Goal: Information Seeking & Learning: Compare options

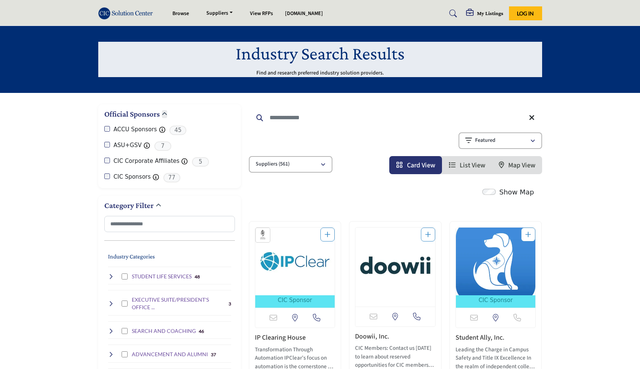
click at [332, 195] on div "Show Map" at bounding box center [391, 192] width 293 height 11
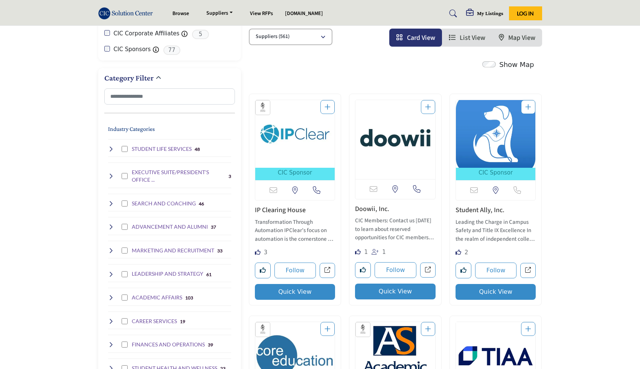
scroll to position [129, 0]
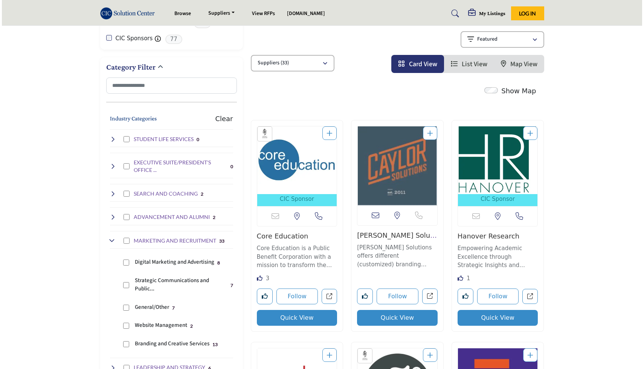
scroll to position [139, 0]
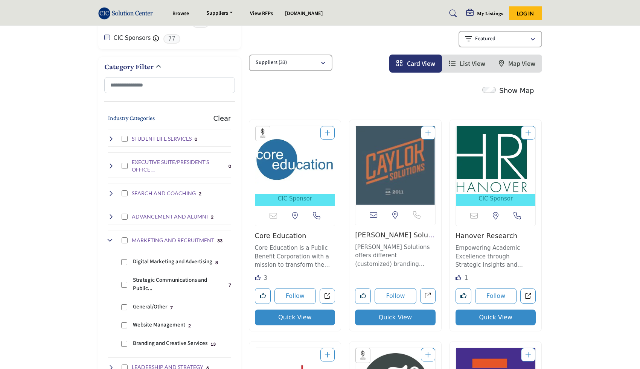
click at [294, 320] on button "Quick View" at bounding box center [295, 318] width 81 height 16
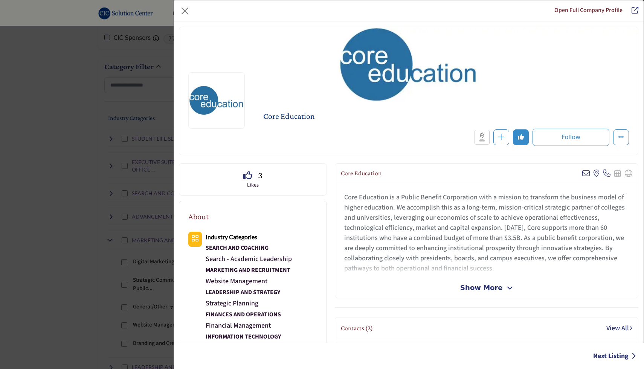
click at [474, 286] on span "Show More" at bounding box center [481, 288] width 42 height 10
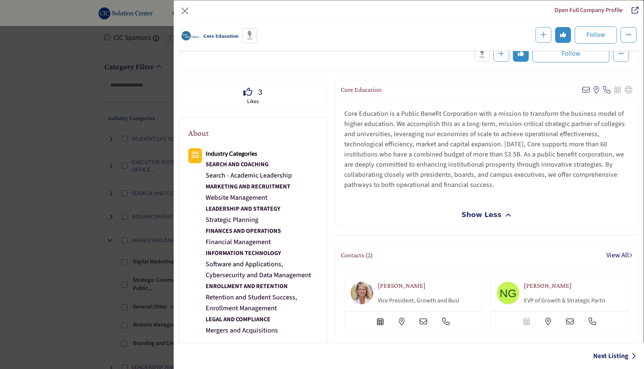
scroll to position [44, 0]
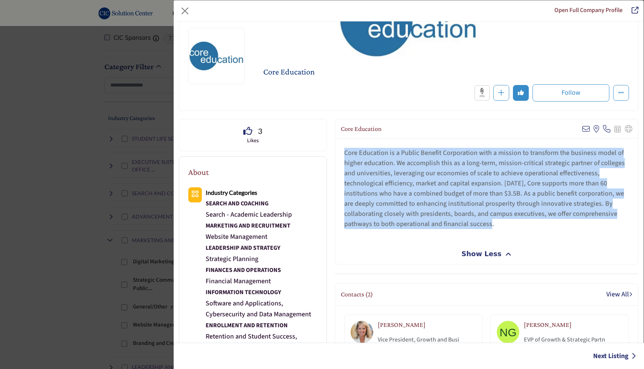
drag, startPoint x: 342, startPoint y: 153, endPoint x: 526, endPoint y: 228, distance: 198.1
click at [526, 228] on p "Core Education is a Public Benefit Corporation with a mission to transform the …" at bounding box center [486, 188] width 285 height 81
copy p "Core Education is a Public Benefit Corporation with a mission to transform the …"
click at [526, 240] on div "Core Education is a Public Benefit Corporation with a mission to transform the …" at bounding box center [486, 191] width 303 height 105
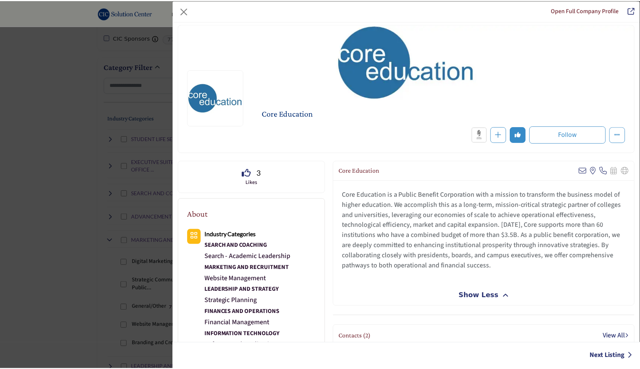
scroll to position [0, 0]
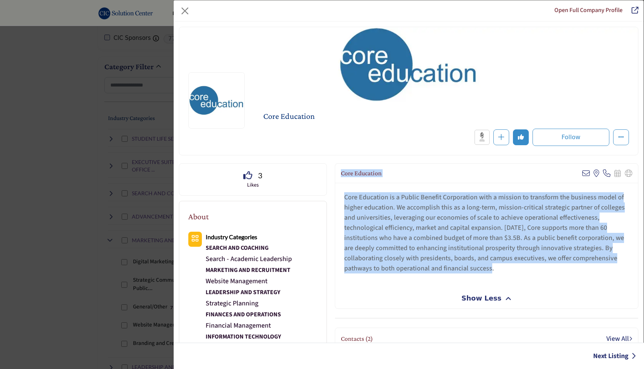
drag, startPoint x: 339, startPoint y: 173, endPoint x: 496, endPoint y: 270, distance: 184.5
click at [496, 270] on div "Core Education View email address of this listing View the location of this lis…" at bounding box center [486, 236] width 303 height 146
copy div "Core Education View email address of this listing View the location of this lis…"
click at [186, 8] on button "Close" at bounding box center [185, 11] width 12 height 12
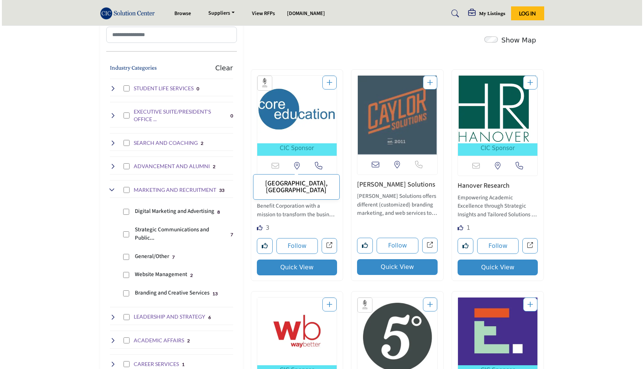
scroll to position [190, 0]
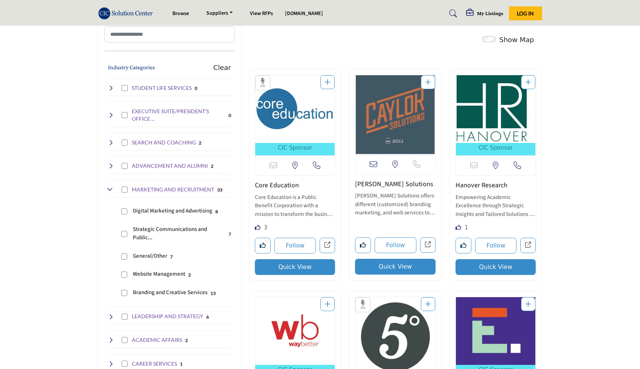
click at [394, 268] on button "Quick View" at bounding box center [395, 267] width 81 height 16
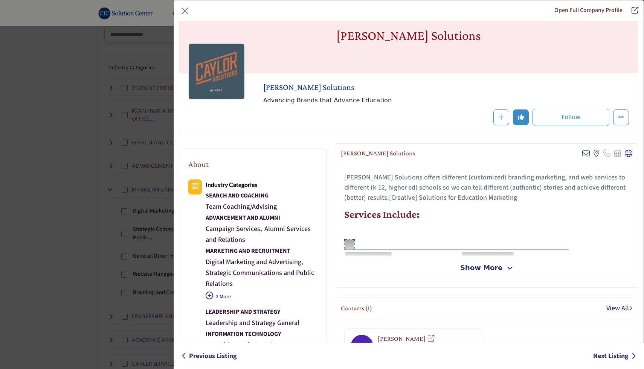
scroll to position [38, 0]
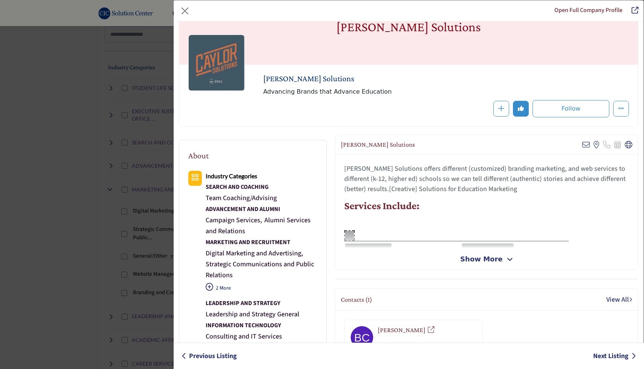
click at [485, 259] on span "Show More" at bounding box center [481, 259] width 42 height 10
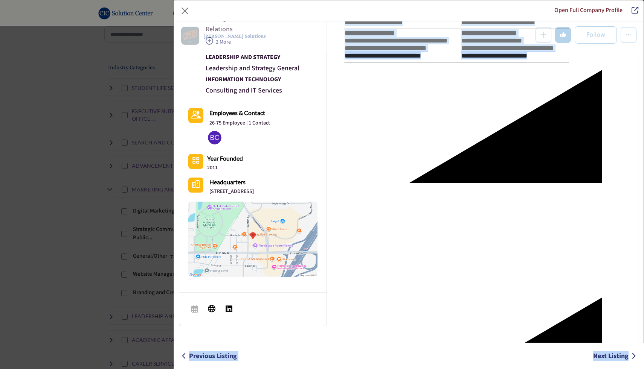
scroll to position [581, 0]
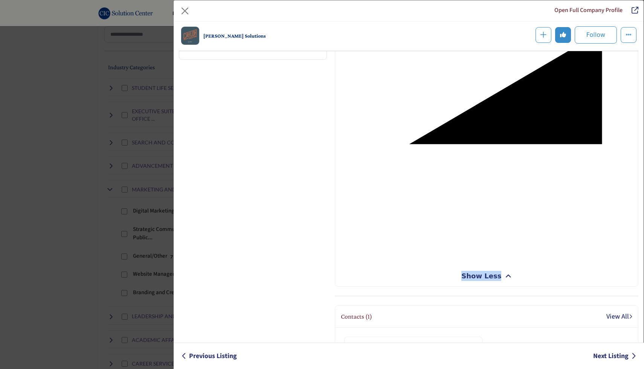
drag, startPoint x: 340, startPoint y: 181, endPoint x: 525, endPoint y: 262, distance: 201.9
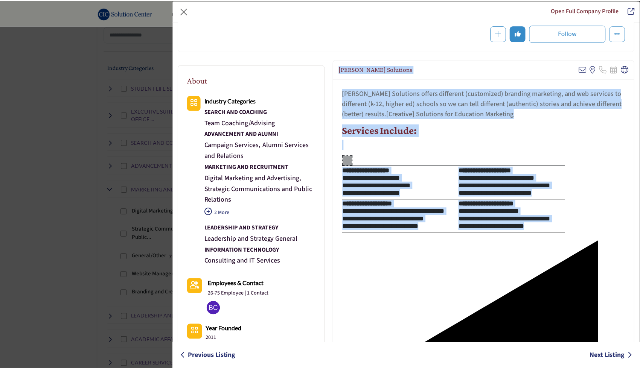
scroll to position [112, 0]
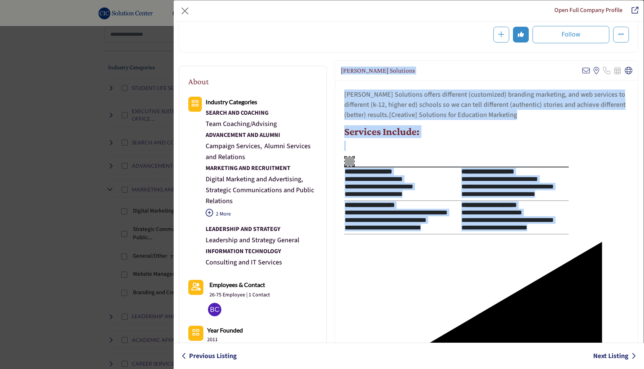
copy div "**********"
click at [184, 6] on button "Close" at bounding box center [185, 11] width 12 height 12
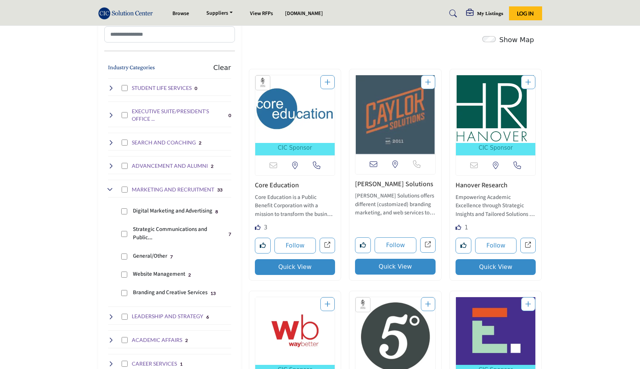
click at [489, 188] on link "Hanover Research" at bounding box center [481, 185] width 52 height 9
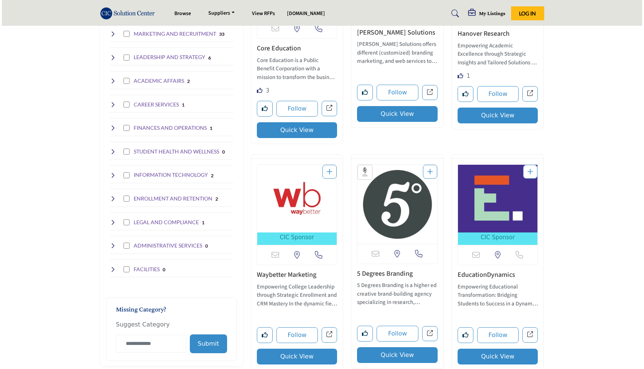
scroll to position [164, 0]
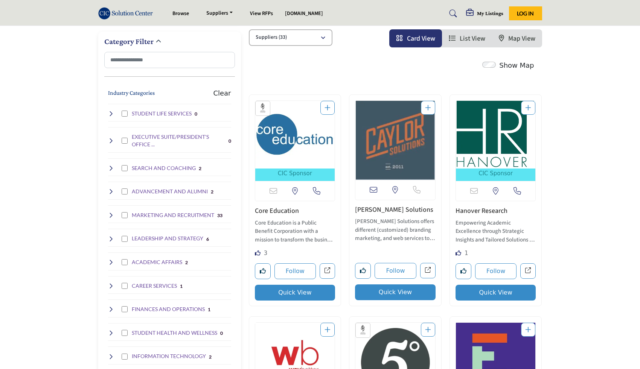
click at [110, 215] on icon at bounding box center [111, 215] width 6 height 6
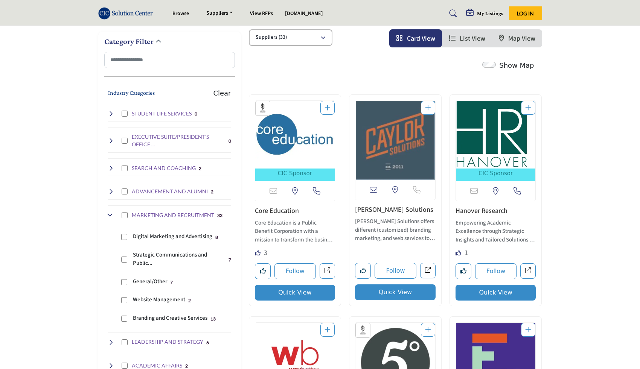
click at [501, 293] on button "Quick View" at bounding box center [495, 293] width 81 height 16
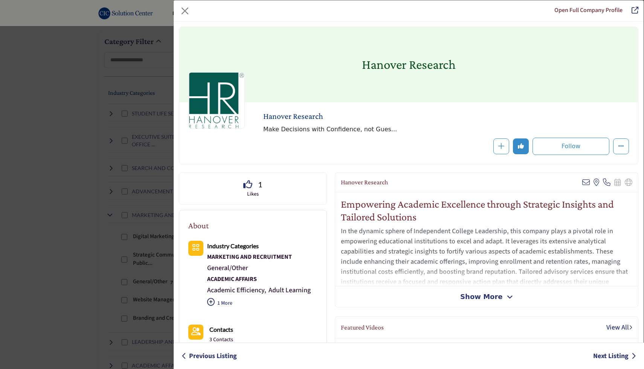
click at [482, 298] on span "Show More" at bounding box center [481, 297] width 42 height 10
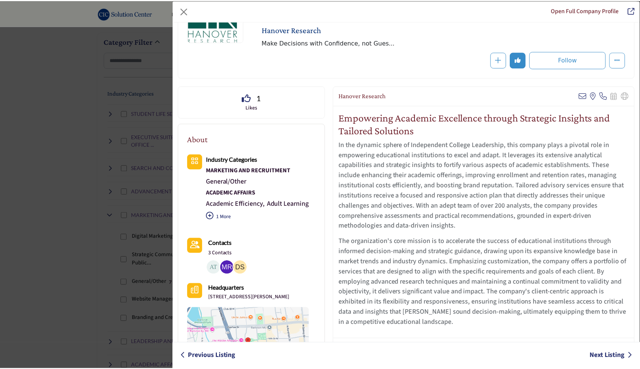
scroll to position [85, 0]
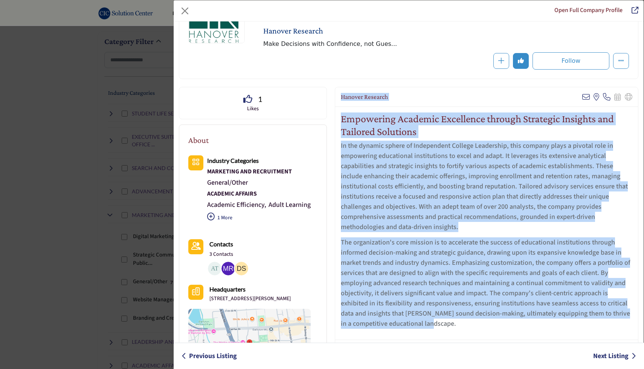
drag, startPoint x: 340, startPoint y: 96, endPoint x: 486, endPoint y: 324, distance: 270.8
click at [486, 324] on div "Hanover Research View email address of this listing View the location of this l…" at bounding box center [486, 224] width 303 height 274
copy div "Hanover Research View email address of this listing View the location of this l…"
click at [418, 104] on div "Hanover Research View email address of this listing View the location of this l…" at bounding box center [486, 97] width 303 height 20
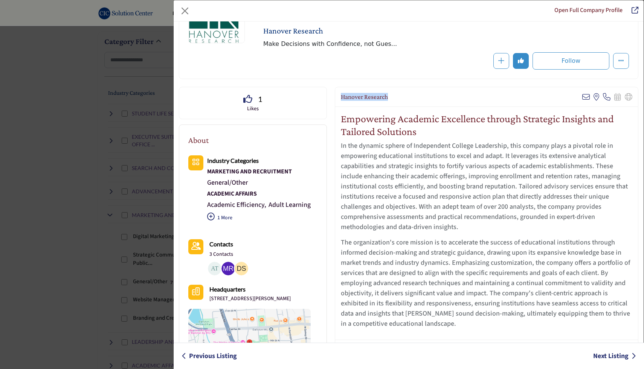
drag, startPoint x: 337, startPoint y: 97, endPoint x: 402, endPoint y: 100, distance: 65.1
click at [402, 100] on div "Hanover Research View email address of this listing View the location of this l…" at bounding box center [486, 97] width 303 height 20
copy h2 "Hanover Research"
click at [181, 12] on button "Close" at bounding box center [185, 11] width 12 height 12
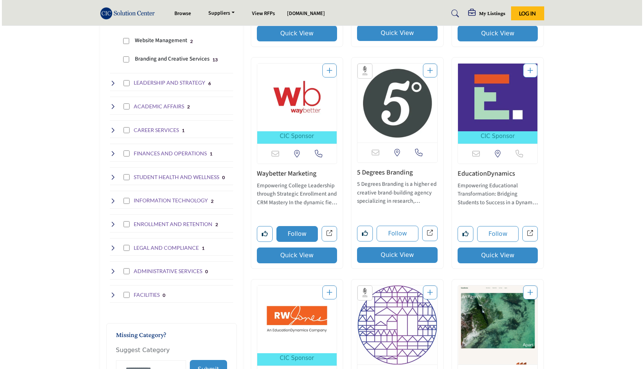
scroll to position [424, 0]
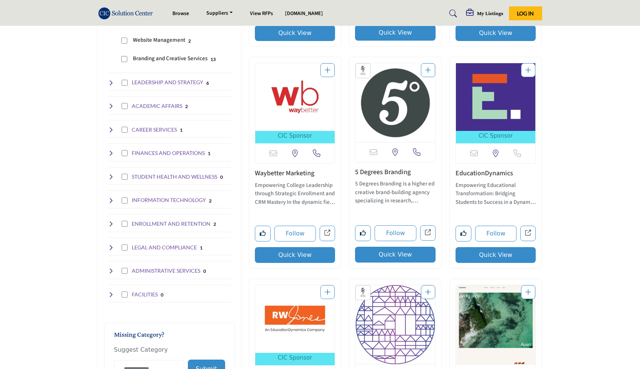
click at [302, 257] on button "Quick View" at bounding box center [295, 255] width 81 height 16
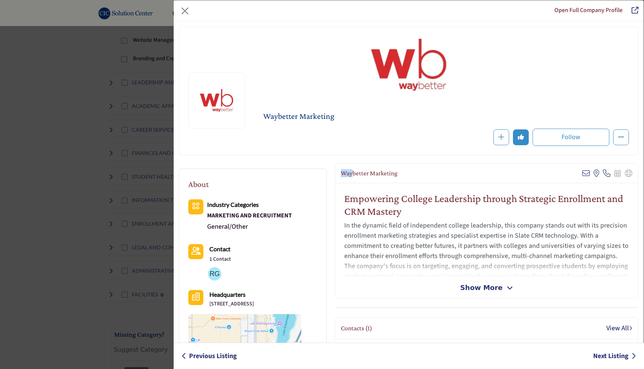
drag, startPoint x: 340, startPoint y: 173, endPoint x: 350, endPoint y: 175, distance: 10.7
click at [350, 175] on h2 "Waybetter Marketing" at bounding box center [369, 173] width 56 height 8
click at [388, 211] on h2 "Empowering College Leadership through Strategic Enrollment and CRM Mastery" at bounding box center [486, 204] width 285 height 25
click at [470, 287] on span "Show More" at bounding box center [481, 288] width 42 height 10
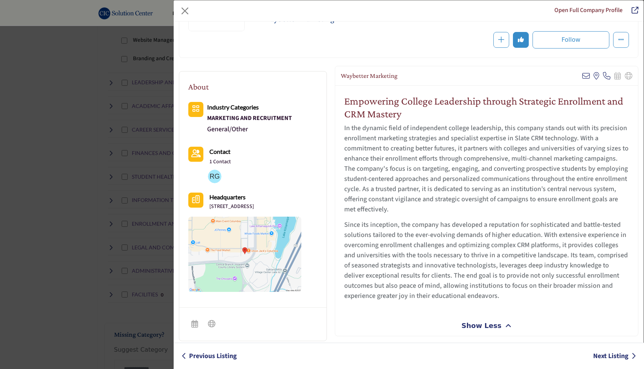
scroll to position [98, 0]
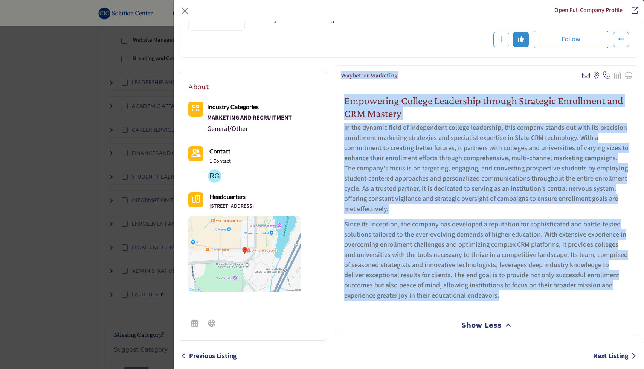
drag, startPoint x: 339, startPoint y: 75, endPoint x: 467, endPoint y: 291, distance: 251.0
click at [467, 291] on div "Waybetter Marketing View email address of this listing View the location of thi…" at bounding box center [486, 200] width 303 height 270
copy div "Waybetter Marketing View email address of this listing View the location of thi…"
click at [472, 303] on div "Empowering College Leadership through Strategic Enrollment and CRM Mastery In t…" at bounding box center [486, 199] width 303 height 229
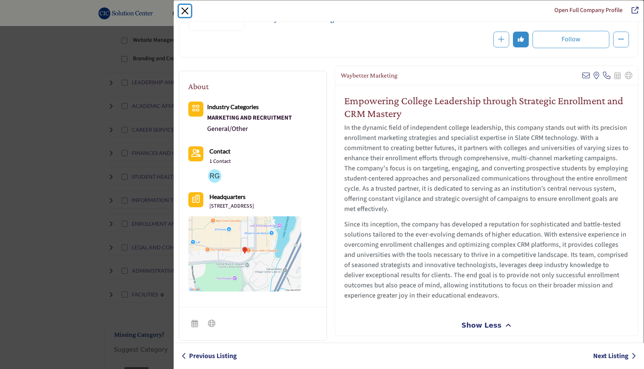
click at [187, 9] on button "Close" at bounding box center [185, 11] width 12 height 12
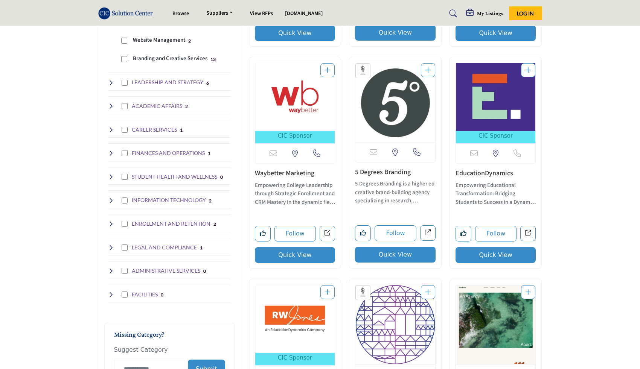
click at [386, 257] on button "Quick View" at bounding box center [395, 255] width 81 height 16
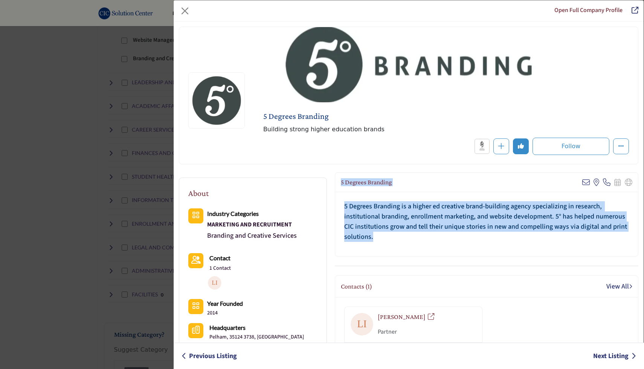
drag, startPoint x: 340, startPoint y: 182, endPoint x: 390, endPoint y: 253, distance: 86.4
click at [390, 253] on div "5 Degrees Branding View email address of this listing View the location of this…" at bounding box center [486, 214] width 303 height 84
copy div "5 Degrees Branding View email address of this listing View the location of this…"
click at [186, 13] on button "Close" at bounding box center [185, 11] width 12 height 12
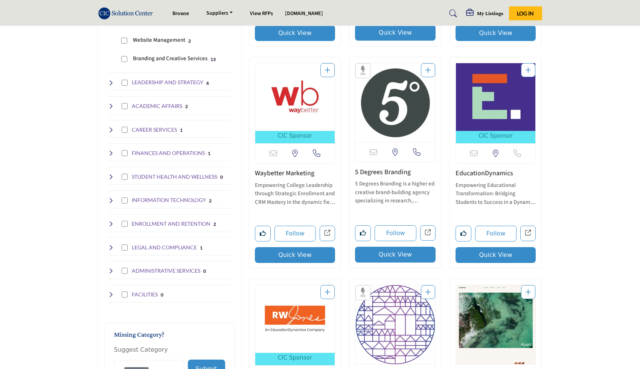
click at [494, 259] on button "Quick View" at bounding box center [495, 255] width 81 height 16
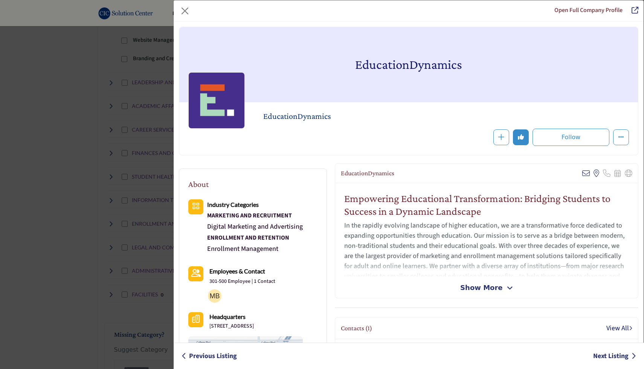
click at [478, 286] on span "Show More" at bounding box center [481, 288] width 42 height 10
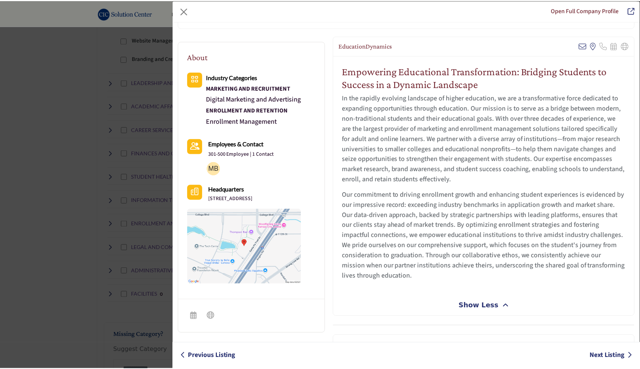
scroll to position [127, 0]
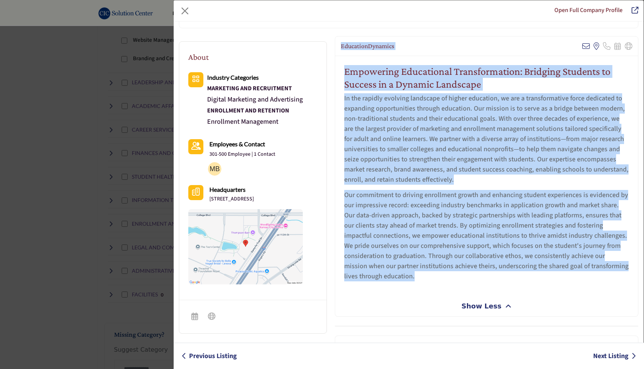
drag, startPoint x: 339, startPoint y: 46, endPoint x: 401, endPoint y: 277, distance: 239.2
click at [402, 277] on div "EducationDynamics View email address of this listing View the location of this …" at bounding box center [486, 176] width 303 height 280
copy div "EducationDynamics View email address of this listing View the location of this …"
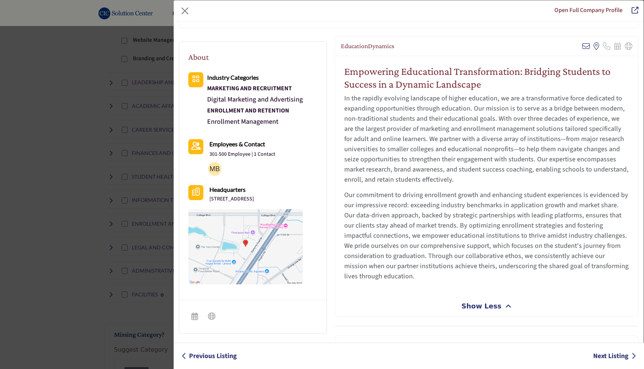
click at [410, 288] on div "Empowering Educational Transformation: Bridging Students to Success in a Dynami…" at bounding box center [486, 175] width 303 height 239
click at [190, 11] on button "Close" at bounding box center [185, 11] width 12 height 12
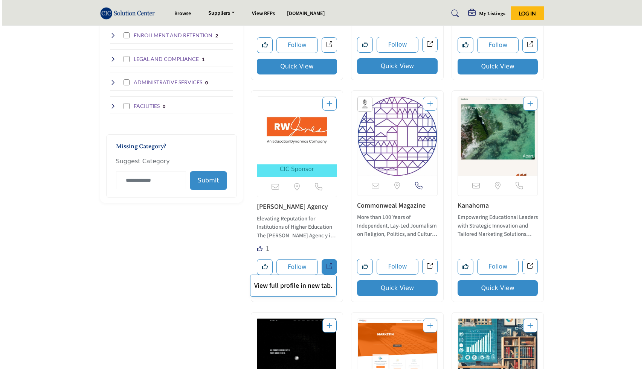
scroll to position [613, 0]
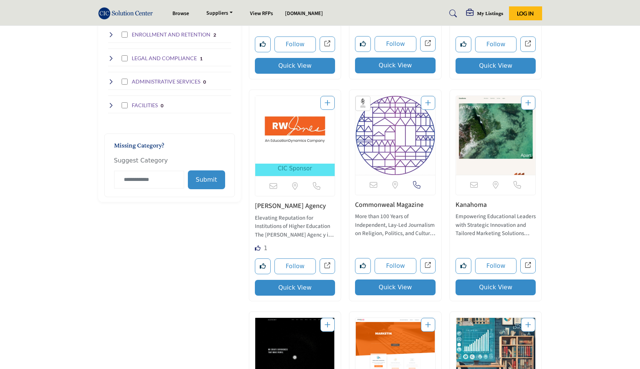
click at [281, 289] on button "Quick View" at bounding box center [295, 288] width 81 height 16
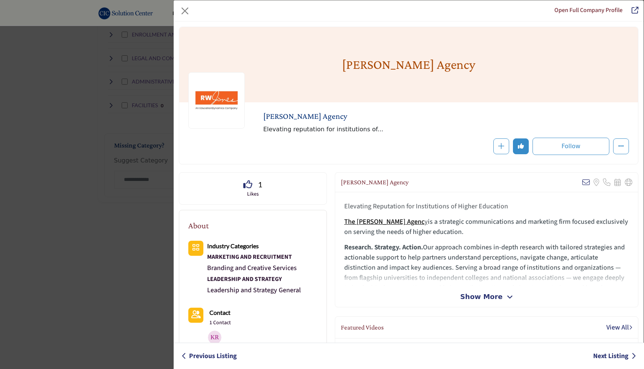
click at [463, 298] on span "Show More" at bounding box center [481, 297] width 42 height 10
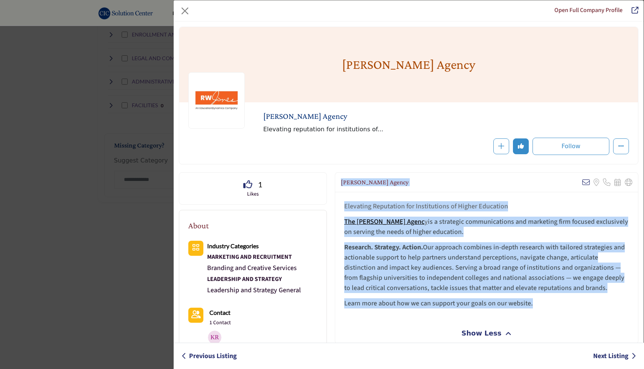
drag, startPoint x: 340, startPoint y: 184, endPoint x: 536, endPoint y: 307, distance: 231.0
click at [536, 307] on div "RW Jones Agency View email address of this listing Sorry, but we don't have a l…" at bounding box center [486, 258] width 303 height 172
copy div "RW Jones Agency View email address of this listing Sorry, but we don't have a l…"
click at [540, 303] on p "Learn more about how we can support your goals on our website." at bounding box center [486, 303] width 285 height 10
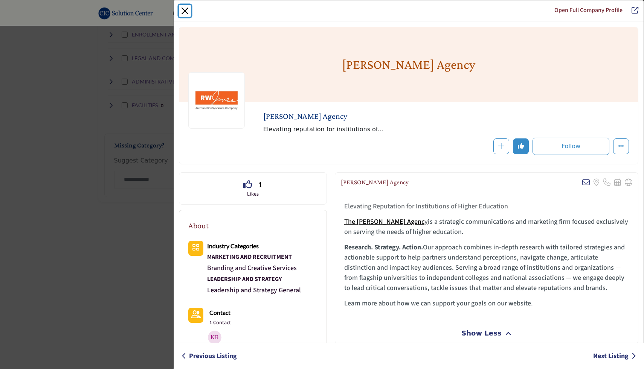
click at [184, 12] on button "Close" at bounding box center [185, 11] width 12 height 12
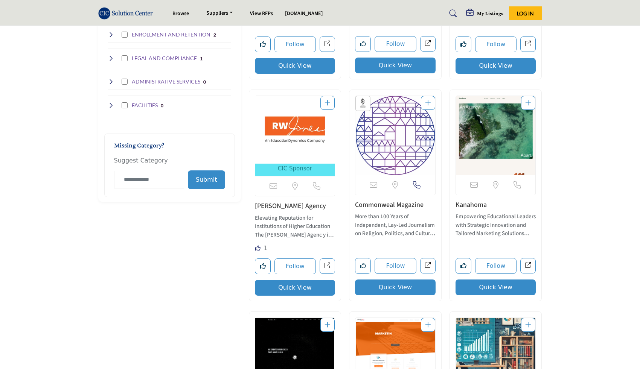
click at [380, 287] on button "Quick View" at bounding box center [395, 288] width 81 height 16
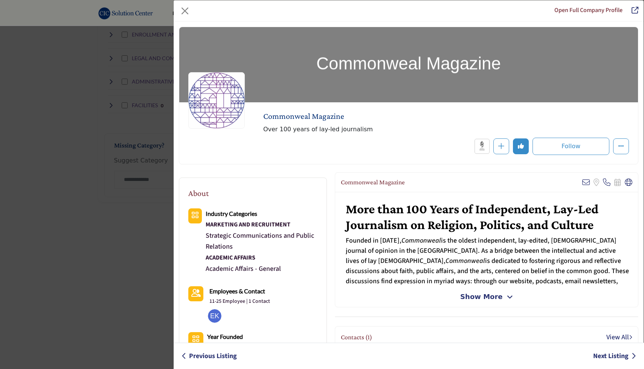
click at [467, 301] on span "Show More" at bounding box center [481, 297] width 42 height 10
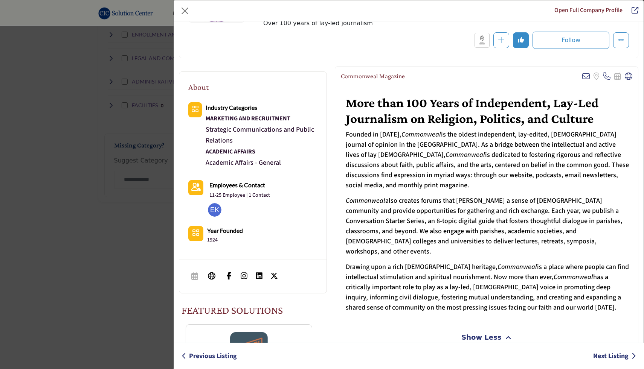
scroll to position [97, 0]
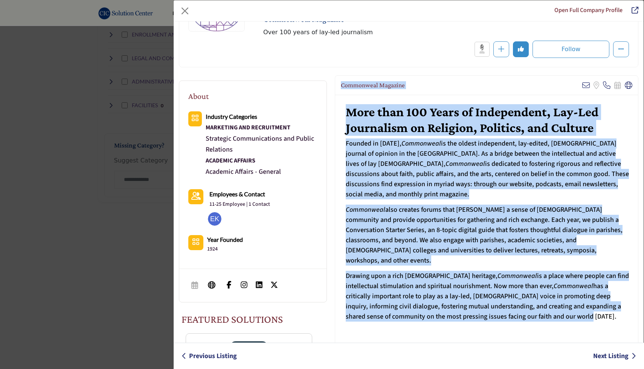
drag, startPoint x: 339, startPoint y: 84, endPoint x: 568, endPoint y: 305, distance: 318.3
click at [568, 305] on div "Commonweal Magazine View email address of this listing Sorry, but we don't have…" at bounding box center [486, 216] width 303 height 282
copy div "Commonweal Magazine View email address of this listing Sorry, but we don't have…"
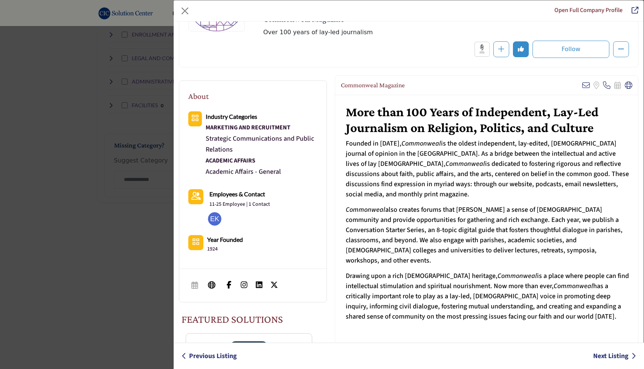
click at [561, 218] on span "Commonweal also creates forums that foster a sense of Catholic community and pr…" at bounding box center [483, 235] width 277 height 60
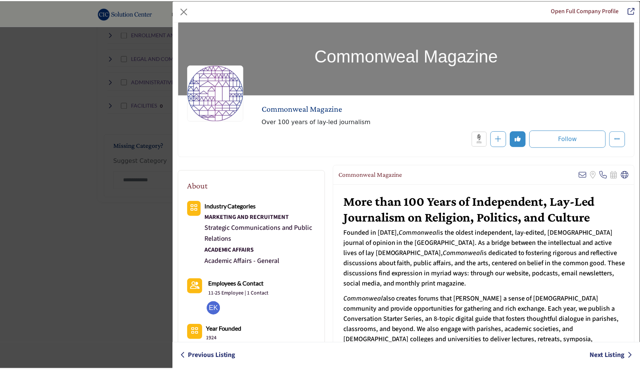
scroll to position [0, 0]
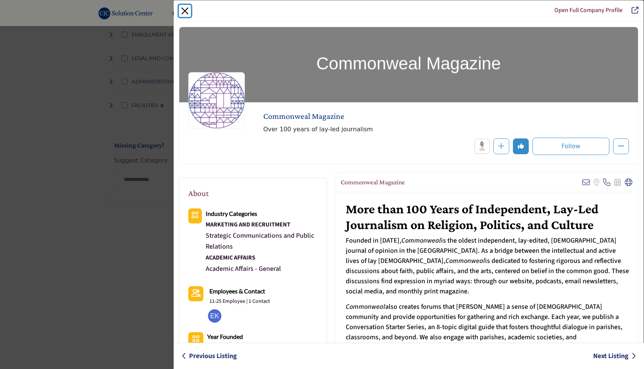
click at [181, 9] on button "Close" at bounding box center [185, 11] width 12 height 12
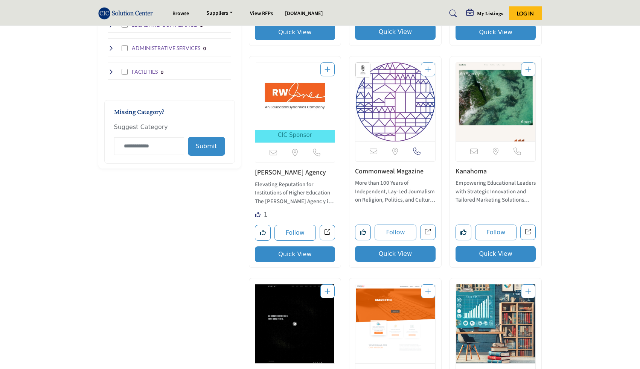
scroll to position [648, 0]
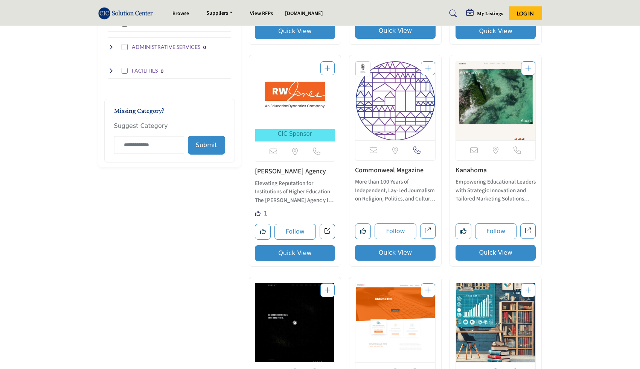
click at [485, 250] on button "Quick View" at bounding box center [495, 253] width 81 height 16
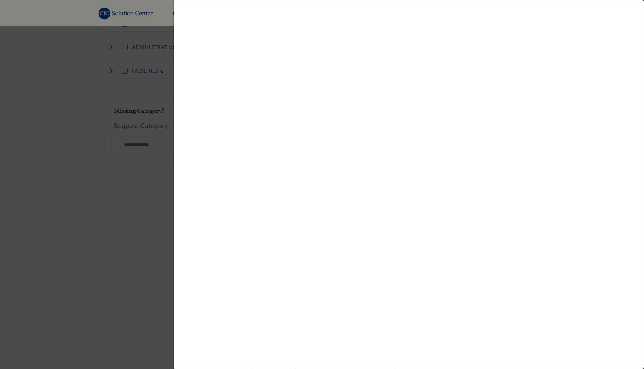
click at [75, 286] on div at bounding box center [322, 184] width 644 height 369
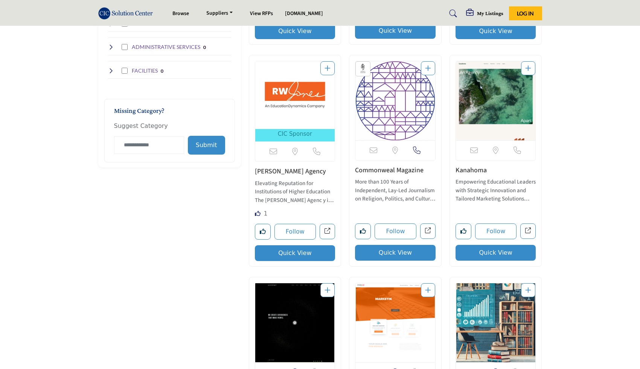
click at [513, 256] on button "Quick View" at bounding box center [495, 253] width 81 height 16
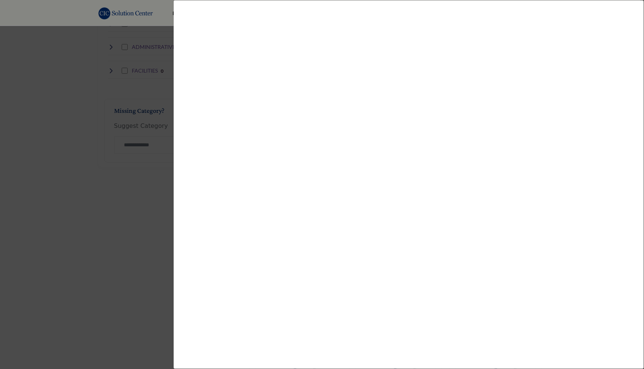
click at [126, 213] on div at bounding box center [322, 184] width 644 height 369
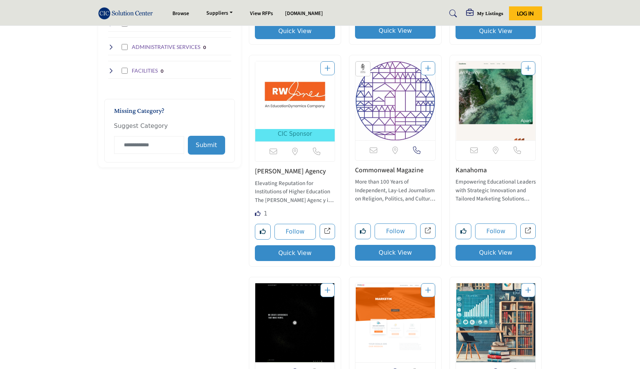
click at [378, 251] on button "Quick View" at bounding box center [395, 253] width 81 height 16
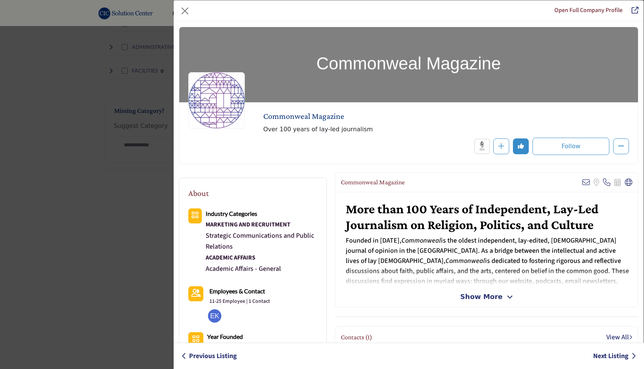
click at [142, 286] on div "Open Full Company Profile Commonweal Magazine Official Sponsor of Association o…" at bounding box center [322, 184] width 644 height 369
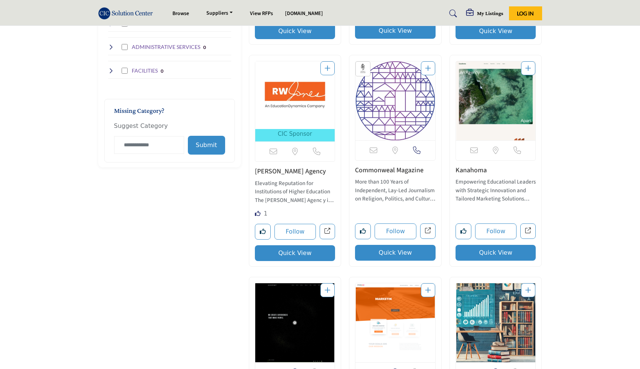
click at [502, 248] on button "Quick View" at bounding box center [495, 253] width 81 height 16
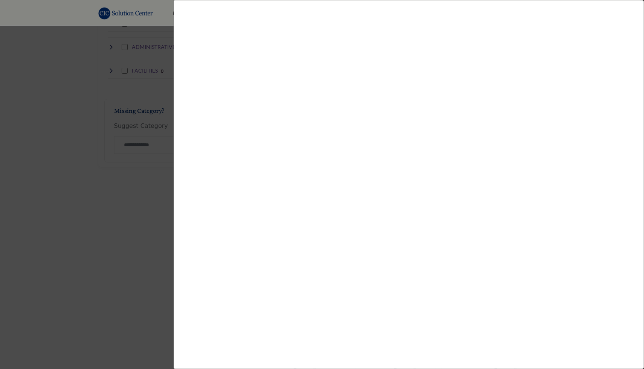
click at [132, 306] on div at bounding box center [322, 184] width 644 height 369
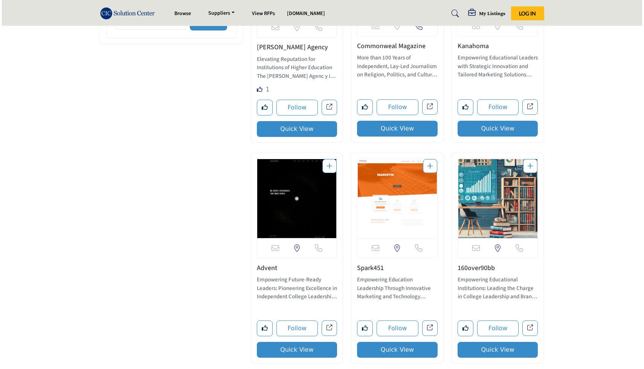
scroll to position [777, 0]
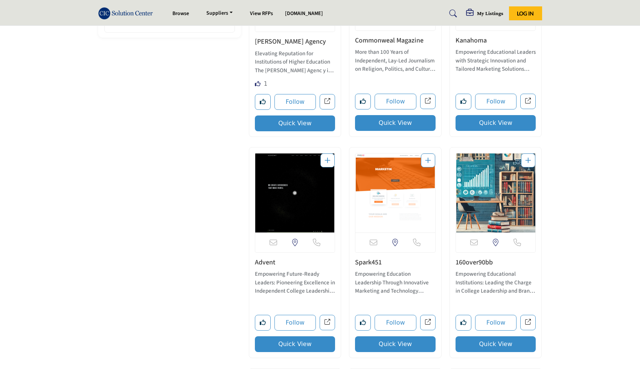
click at [313, 346] on button "Quick View" at bounding box center [295, 344] width 81 height 16
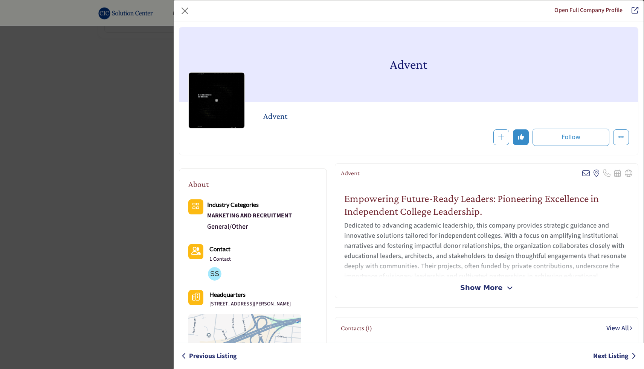
click at [495, 289] on span "Show More" at bounding box center [481, 288] width 42 height 10
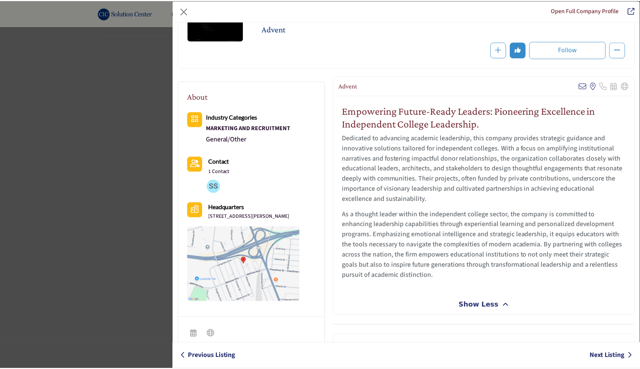
scroll to position [87, 0]
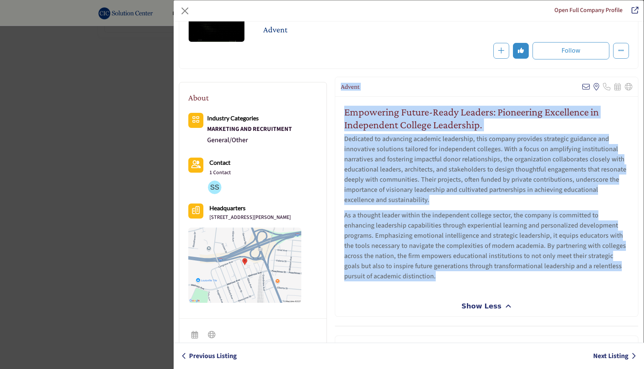
drag, startPoint x: 339, startPoint y: 87, endPoint x: 432, endPoint y: 280, distance: 213.4
click at [432, 280] on div "Advent View email address of this listing View the location of this listing" at bounding box center [486, 197] width 303 height 240
copy div "Advent View email address of this listing View the location of this listing Sor…"
click at [432, 280] on p "As a thought leader within the independent college sector, the company is commi…" at bounding box center [486, 245] width 285 height 71
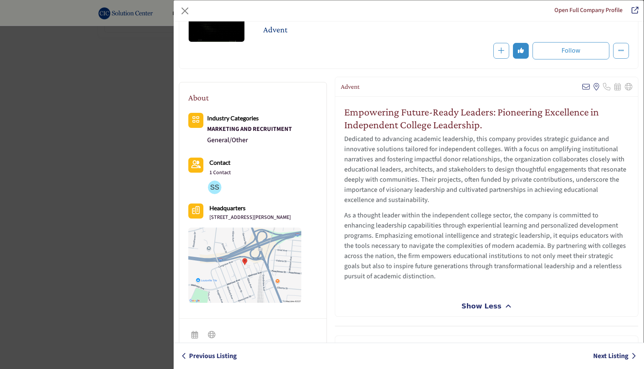
click at [105, 156] on div "Open Full Company Profile Advent Follow Following" at bounding box center [322, 184] width 644 height 369
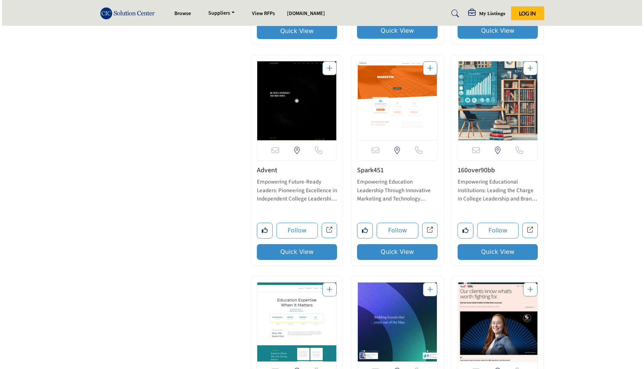
scroll to position [874, 0]
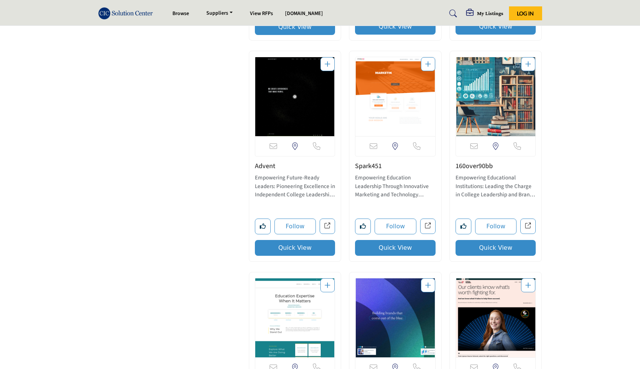
click at [400, 247] on button "Quick View" at bounding box center [395, 248] width 81 height 16
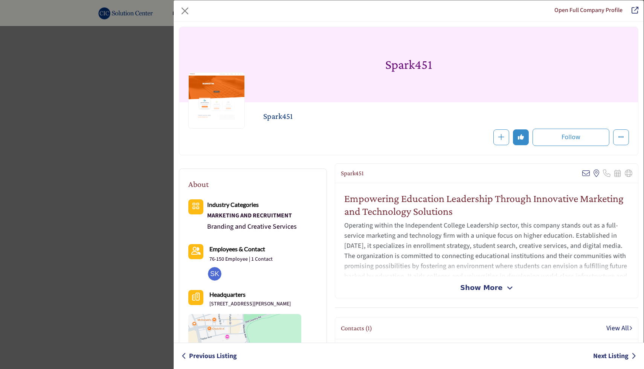
click at [462, 286] on span "Show More" at bounding box center [481, 288] width 42 height 10
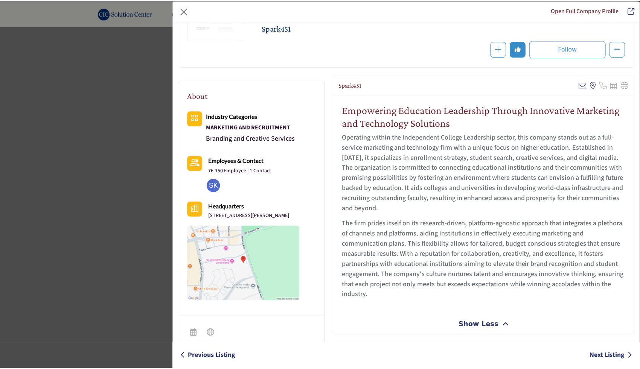
scroll to position [85, 0]
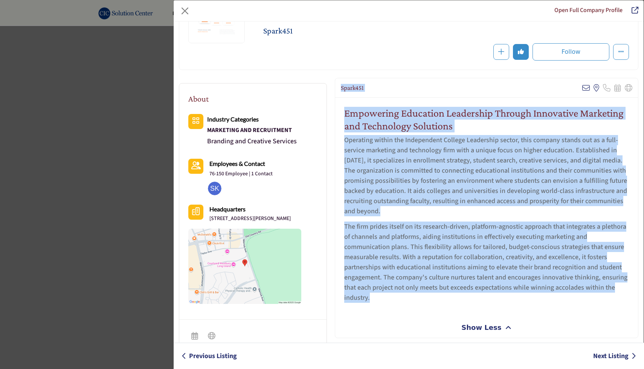
drag, startPoint x: 339, startPoint y: 85, endPoint x: 420, endPoint y: 297, distance: 226.8
click at [420, 297] on div "Spark451 View email address of this listing View the location of this listing" at bounding box center [486, 208] width 303 height 260
copy div "Spark451 View email address of this listing View the location of this listing S…"
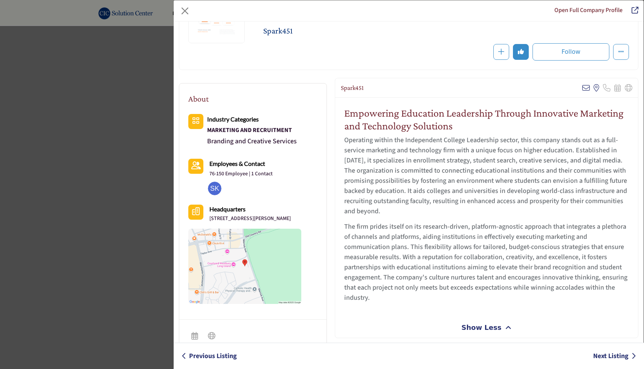
click at [92, 234] on div "Open Full Company Profile Spark451 Follow Following" at bounding box center [322, 184] width 644 height 369
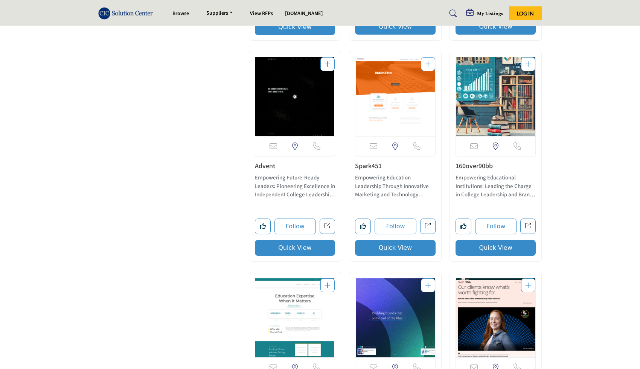
click at [376, 170] on link "Spark451" at bounding box center [368, 165] width 27 height 9
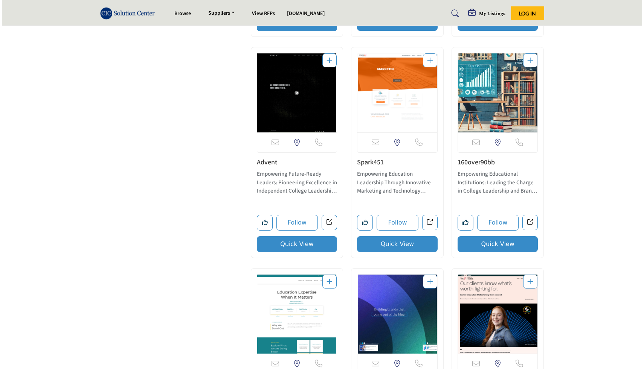
scroll to position [878, 0]
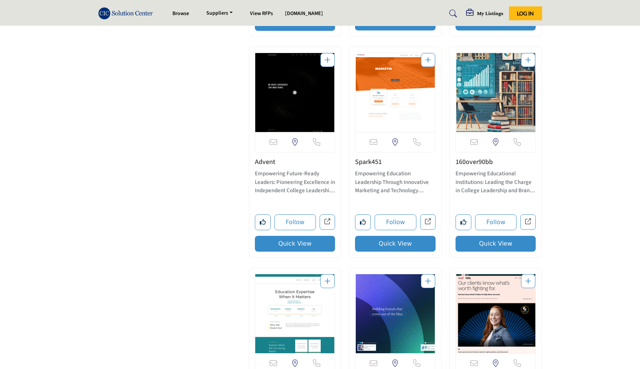
click at [504, 243] on button "Quick View" at bounding box center [495, 244] width 81 height 16
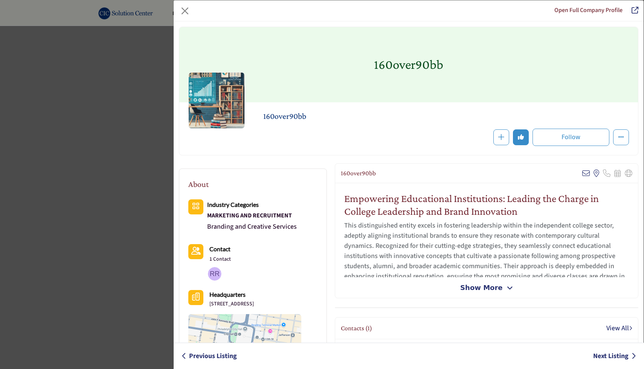
click at [486, 286] on span "Show More" at bounding box center [481, 288] width 42 height 10
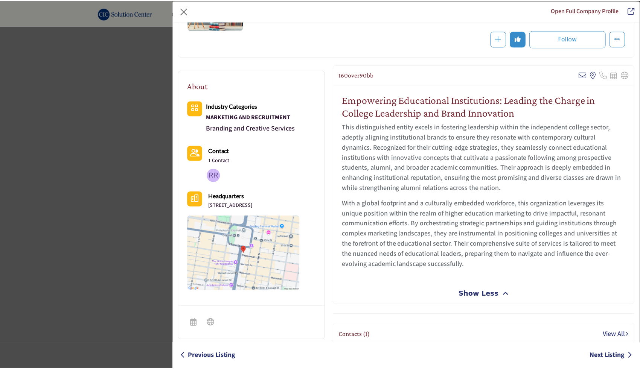
scroll to position [117, 0]
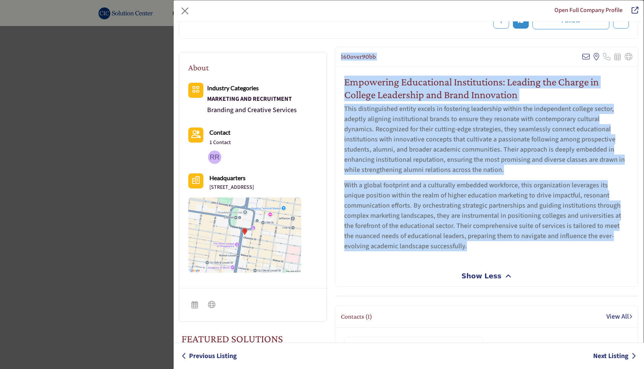
drag, startPoint x: 339, startPoint y: 57, endPoint x: 531, endPoint y: 250, distance: 272.8
click at [531, 250] on div "160over90bb View email address of this listing View the location of this listing" at bounding box center [486, 167] width 303 height 240
copy div "160over90bb View email address of this listing View the location of this listin…"
click at [531, 250] on p "With a global footprint and a culturally embedded workforce, this organization …" at bounding box center [486, 215] width 285 height 71
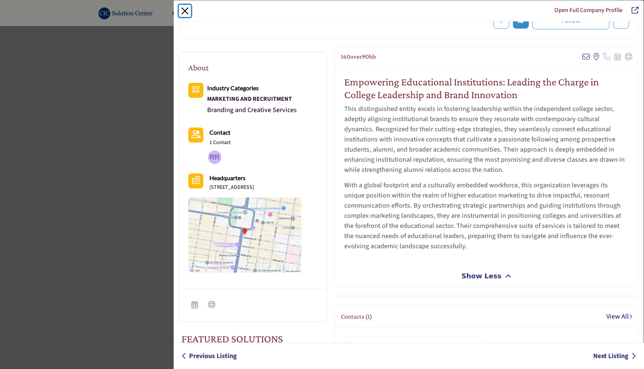
click at [181, 14] on button "Close" at bounding box center [185, 11] width 12 height 12
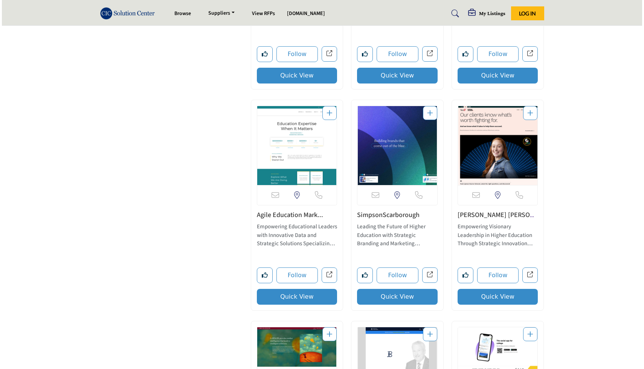
scroll to position [1048, 0]
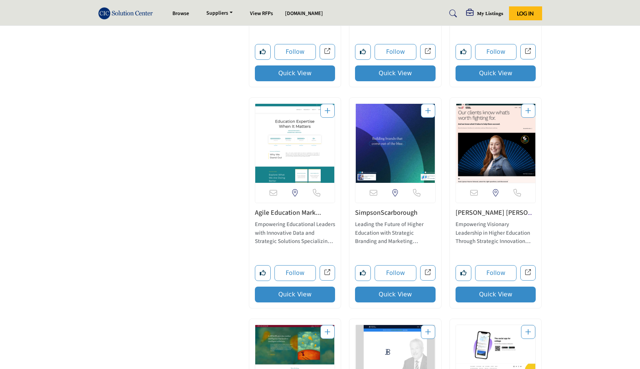
click at [303, 294] on button "Quick View" at bounding box center [295, 295] width 81 height 16
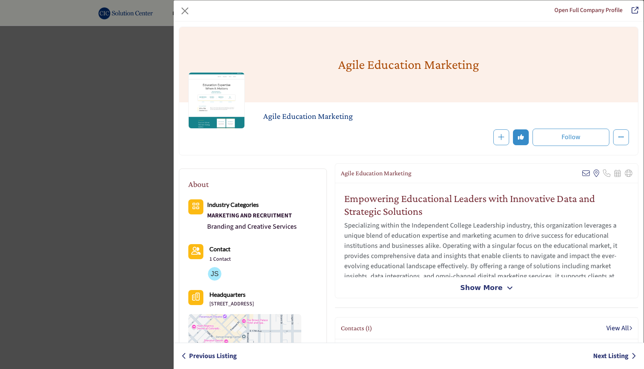
click at [497, 288] on span "Show More" at bounding box center [486, 288] width 52 height 10
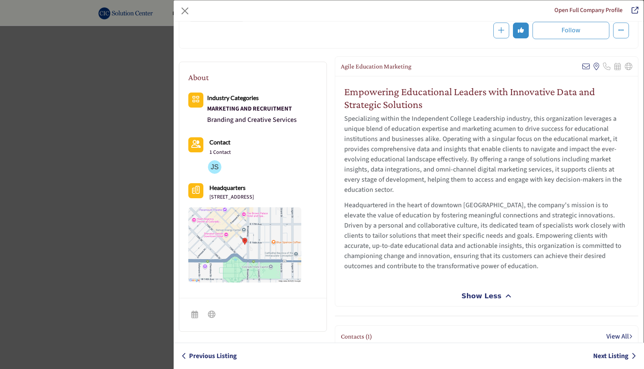
scroll to position [107, 0]
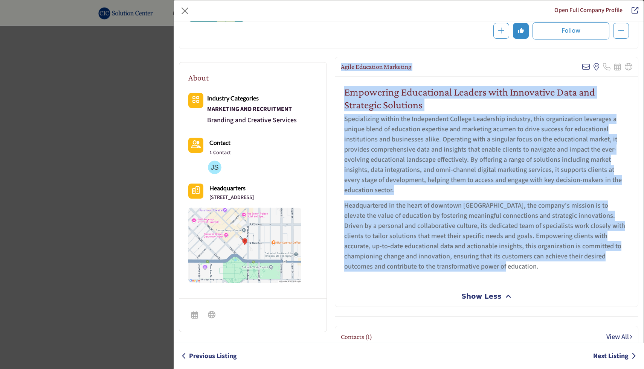
drag, startPoint x: 340, startPoint y: 65, endPoint x: 474, endPoint y: 268, distance: 242.8
click at [474, 268] on div "Agile Education Marketing View email address of this listing View the location …" at bounding box center [486, 182] width 303 height 250
copy div "Agile Education Marketing View email address of this listing View the location …"
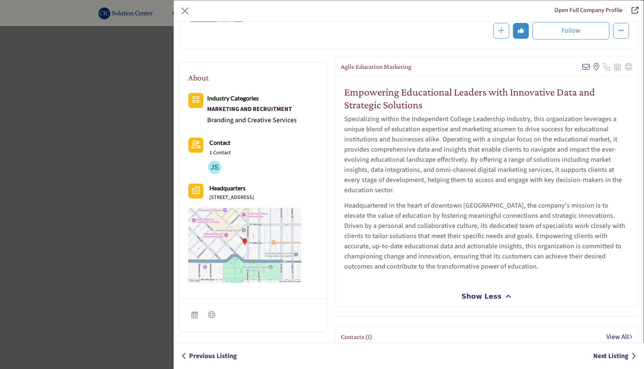
click at [479, 269] on p "Headquartered in the heart of downtown Denver, the company's mission is to elev…" at bounding box center [486, 236] width 285 height 71
click at [100, 193] on div "Open Full Company Profile Agile Education Marketing Follow Following" at bounding box center [322, 184] width 644 height 369
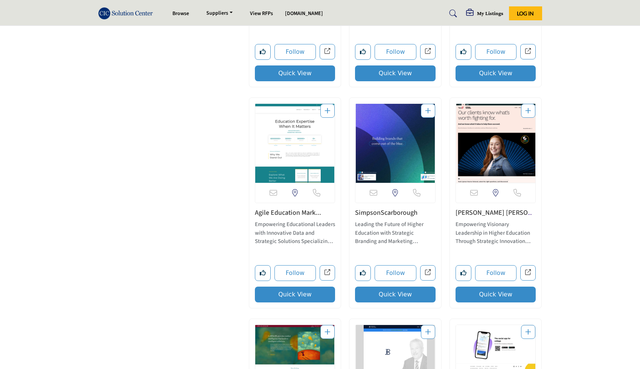
click at [380, 295] on button "Quick View" at bounding box center [395, 295] width 81 height 16
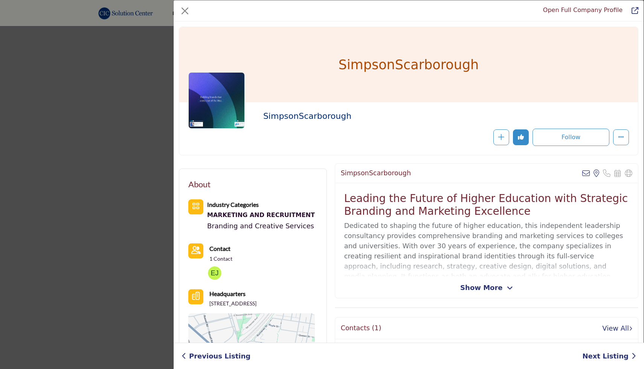
click at [471, 284] on span "Show More" at bounding box center [481, 288] width 42 height 10
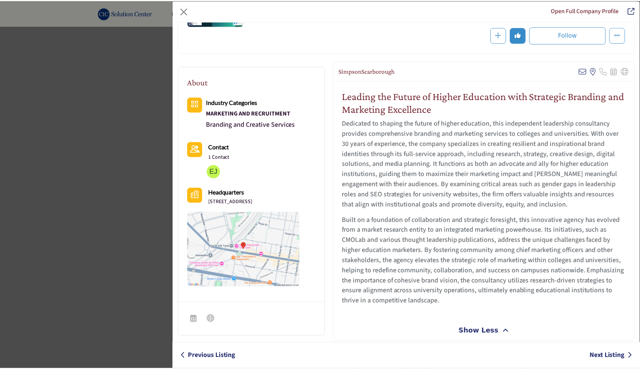
scroll to position [100, 0]
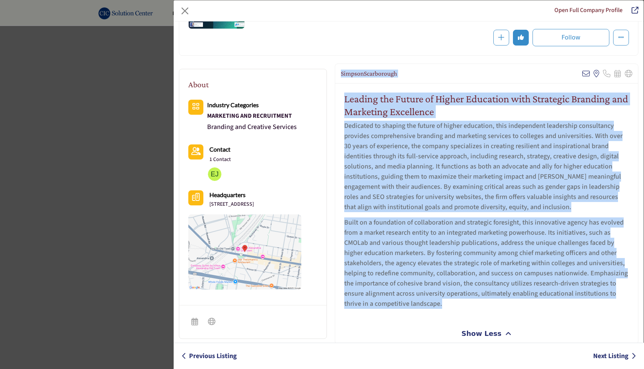
drag, startPoint x: 337, startPoint y: 72, endPoint x: 459, endPoint y: 308, distance: 265.4
click at [459, 308] on div "SimpsonScarborough View email address of this listing View the location of this…" at bounding box center [486, 204] width 303 height 280
copy div "SimpsonScarborough View email address of this listing View the location of this…"
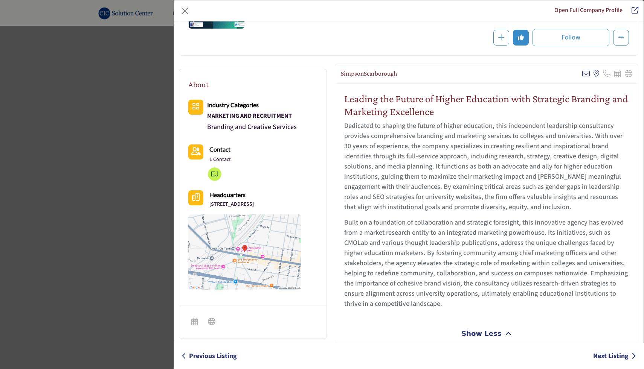
click at [129, 223] on div "Open Full Company Profile SimpsonScarborough Follow Following 0" at bounding box center [322, 184] width 644 height 369
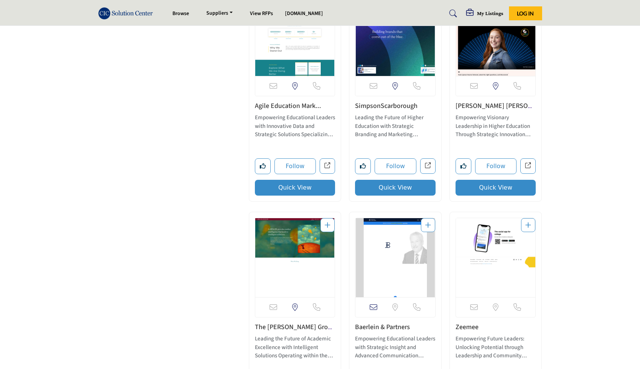
scroll to position [1146, 0]
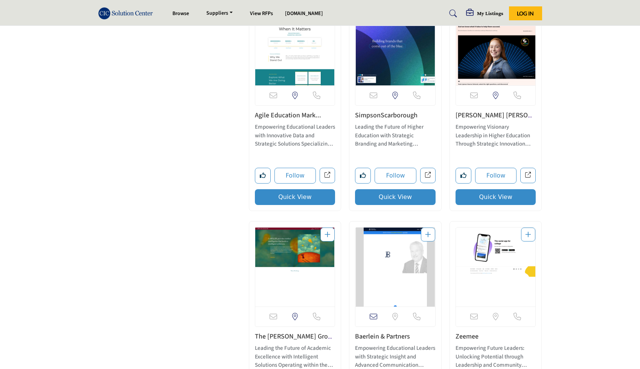
click at [502, 196] on button "Quick View" at bounding box center [495, 197] width 81 height 16
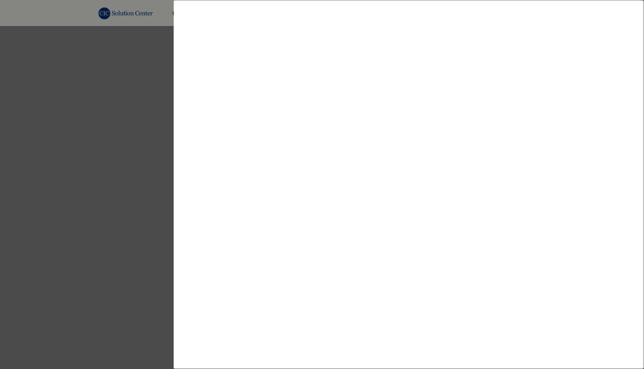
click at [121, 186] on div at bounding box center [322, 184] width 644 height 369
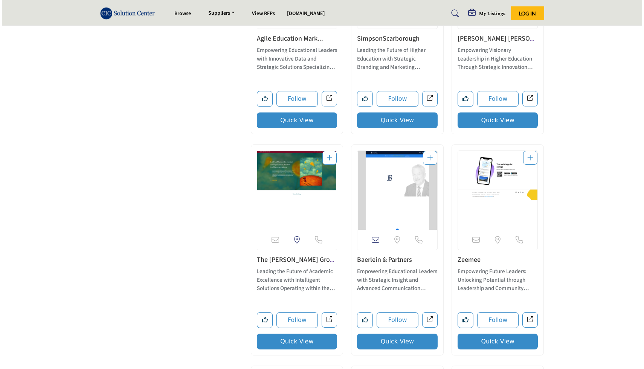
scroll to position [1225, 0]
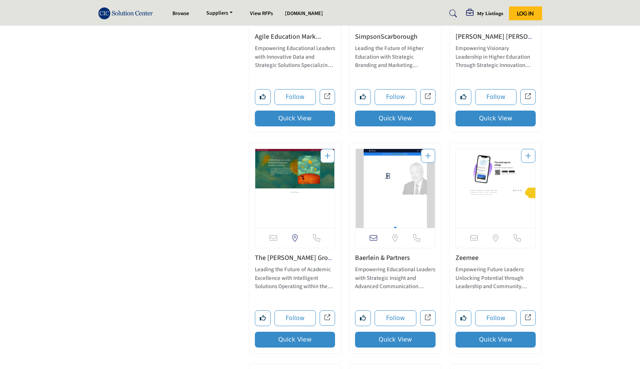
click at [316, 343] on button "Quick View" at bounding box center [295, 340] width 81 height 16
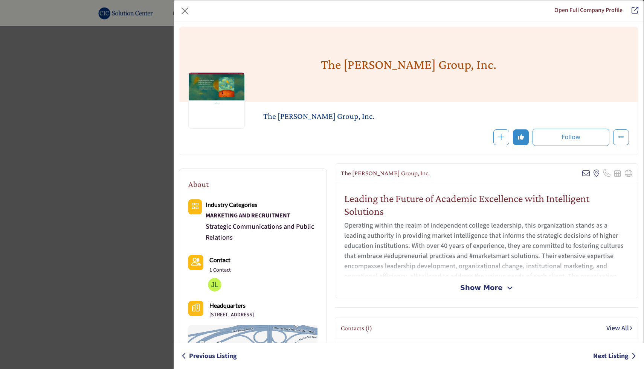
click at [471, 290] on span "Show More" at bounding box center [481, 288] width 42 height 10
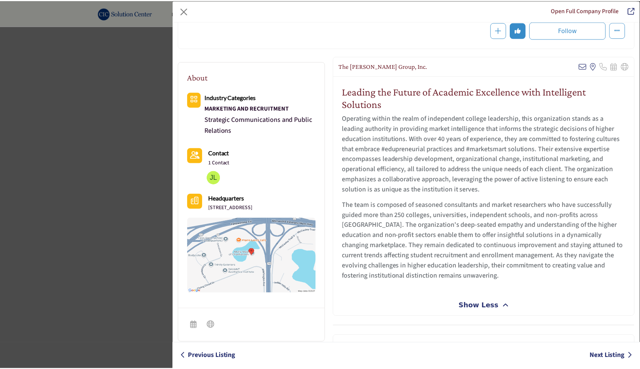
scroll to position [117, 0]
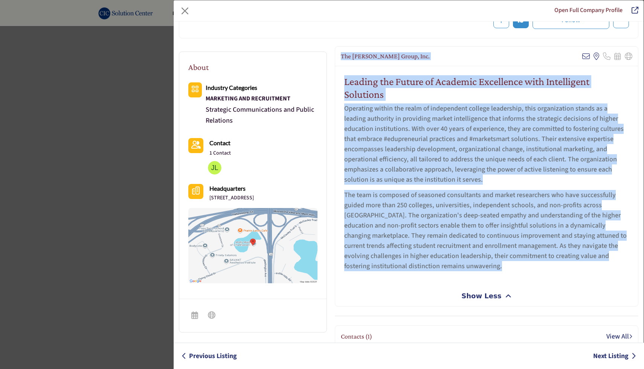
drag, startPoint x: 339, startPoint y: 55, endPoint x: 481, endPoint y: 267, distance: 255.7
click at [481, 267] on div "The Lawlor Group, Inc. View email address of this listing View the location of …" at bounding box center [486, 176] width 303 height 260
copy div "The Lawlor Group, Inc. View email address of this listing View the location of …"
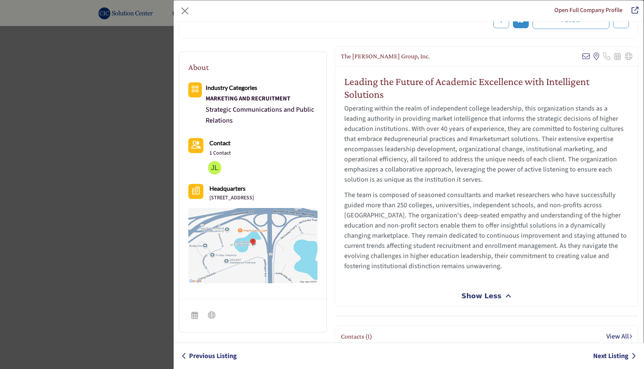
click at [130, 174] on div "Open Full Company Profile The Lawlor Group, Inc. Follow Following" at bounding box center [322, 184] width 644 height 369
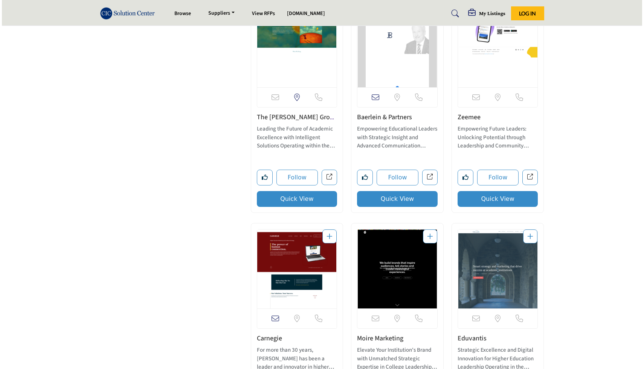
scroll to position [1366, 0]
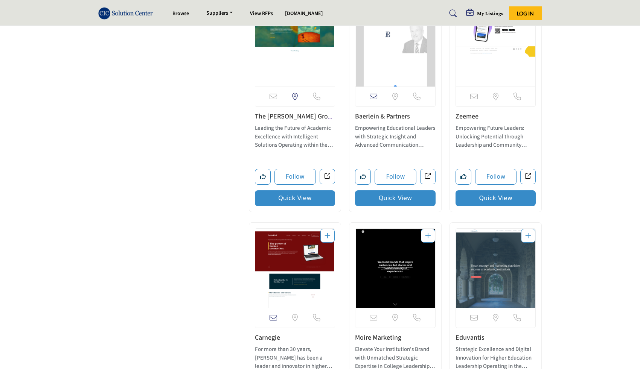
click at [401, 199] on button "Quick View" at bounding box center [395, 198] width 81 height 16
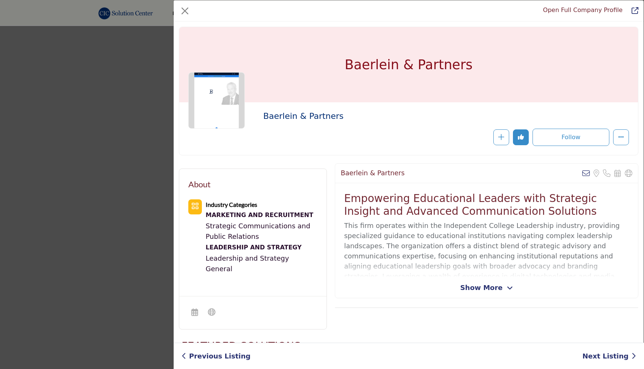
click at [482, 293] on div "Baerlein & Partners View email address of this listing Sorry, but we don't have…" at bounding box center [486, 230] width 303 height 135
click at [478, 291] on span "Show More" at bounding box center [481, 288] width 42 height 10
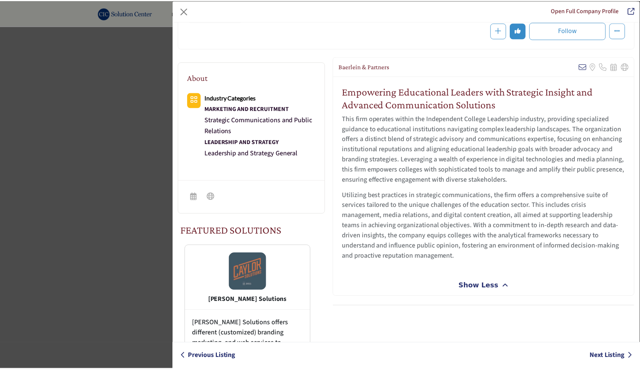
scroll to position [103, 0]
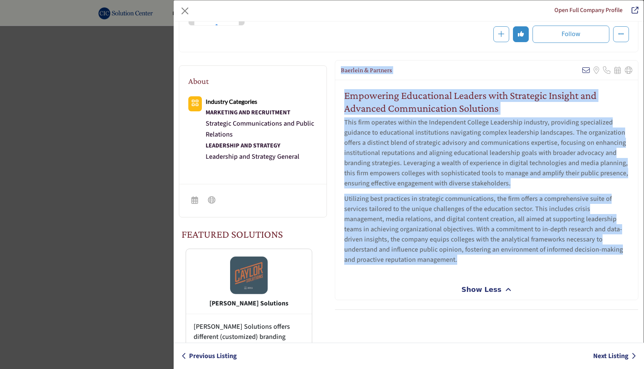
drag, startPoint x: 339, startPoint y: 68, endPoint x: 456, endPoint y: 256, distance: 221.0
click at [456, 256] on div "Baerlein & Partners View email address of this listing Sorry, but we don't have…" at bounding box center [486, 180] width 303 height 240
copy div "Baerlein & Partners View email address of this listing Sorry, but we don't have…"
click at [433, 278] on div "Empowering Educational Leaders with Strategic Insight and Advanced Communicatio…" at bounding box center [486, 179] width 303 height 199
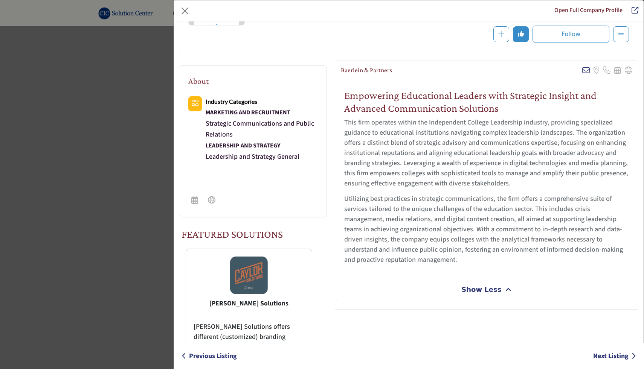
click at [140, 126] on div "Open Full Company Profile Baerlein & Partners Follow Following" at bounding box center [322, 184] width 644 height 369
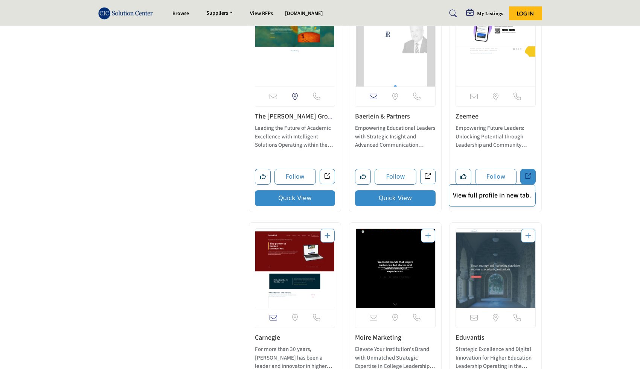
click at [508, 196] on p "View full profile in new tab." at bounding box center [492, 195] width 78 height 10
click at [605, 225] on section "Official Sponsors ACCU Sponsors Official Sponsor of Association of Catholic Col…" at bounding box center [320, 183] width 640 height 2912
click at [525, 200] on button "Quick View" at bounding box center [495, 198] width 81 height 16
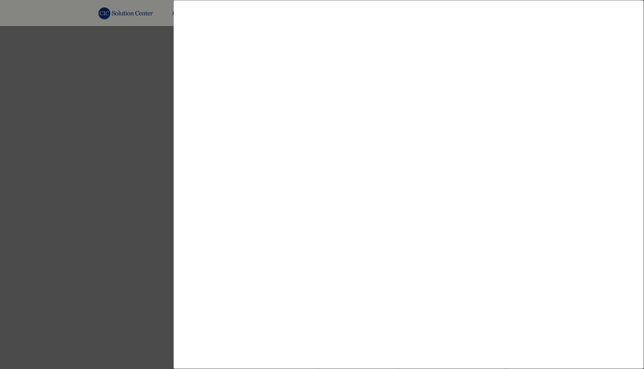
click at [87, 241] on div at bounding box center [322, 184] width 644 height 369
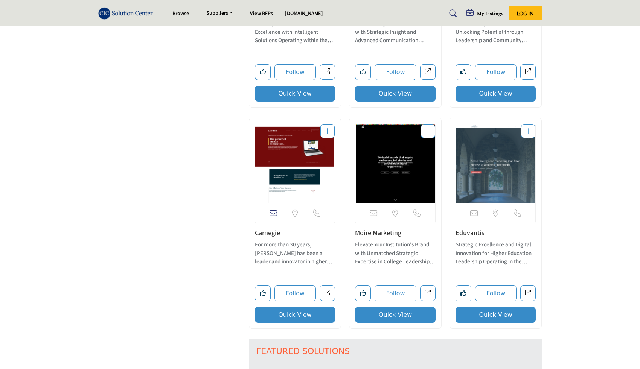
scroll to position [1476, 0]
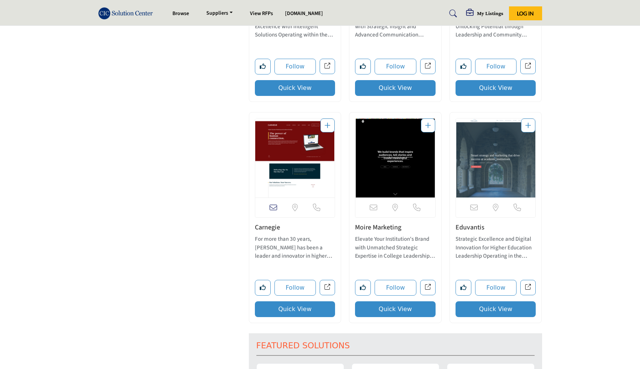
click at [470, 304] on button "Quick View" at bounding box center [495, 309] width 81 height 16
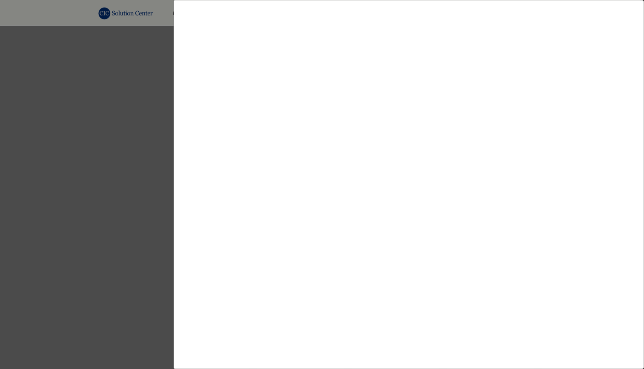
click at [99, 270] on div at bounding box center [322, 184] width 644 height 369
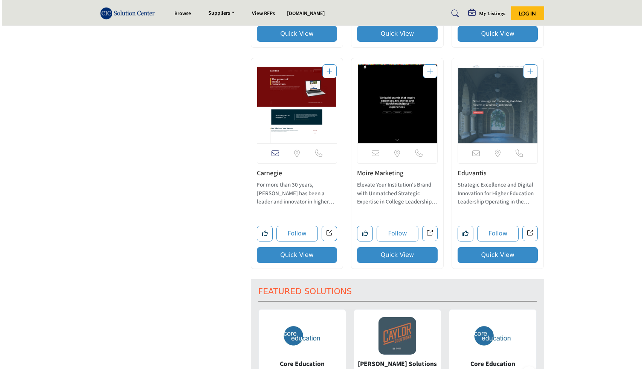
scroll to position [1531, 0]
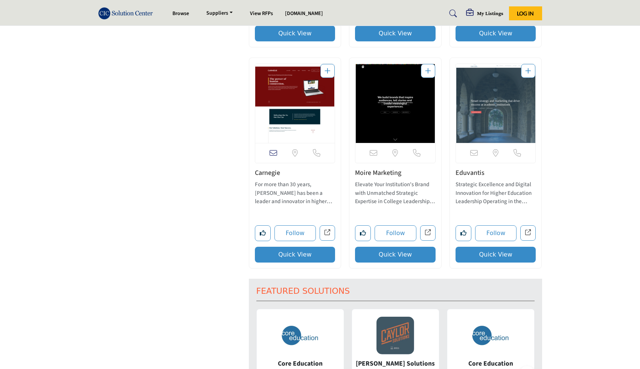
click at [278, 259] on button "Quick View" at bounding box center [295, 255] width 81 height 16
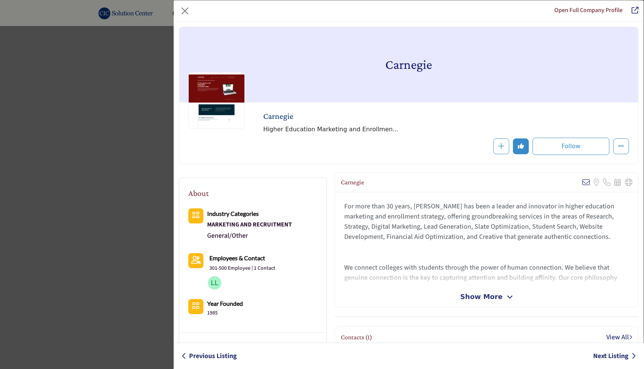
click at [478, 297] on span "Show More" at bounding box center [481, 297] width 42 height 10
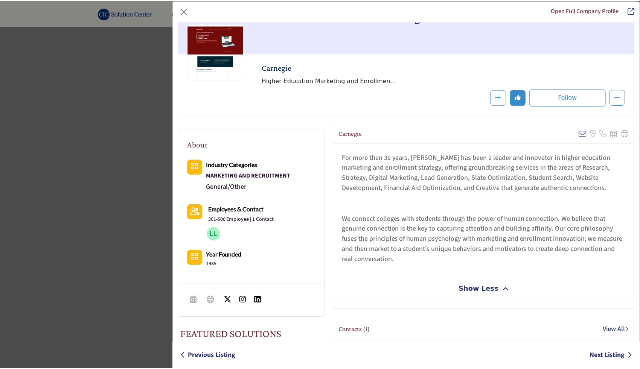
scroll to position [91, 0]
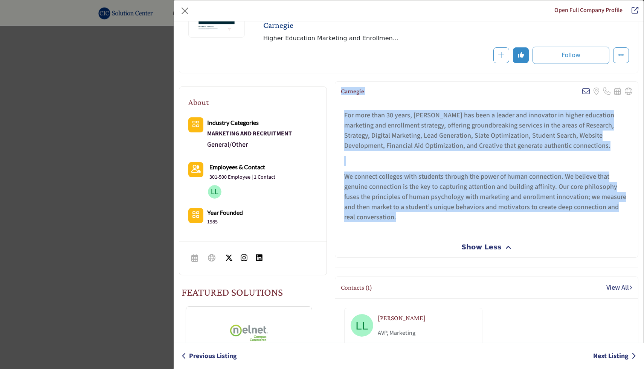
drag, startPoint x: 339, startPoint y: 91, endPoint x: 409, endPoint y: 227, distance: 152.7
click at [409, 227] on div "Carnegie View email address of this listing Sorry, but we don't have a location…" at bounding box center [486, 169] width 303 height 176
copy div "Carnegie View email address of this listing Sorry, but we don't have a location…"
click at [432, 225] on div "For more than 30 years, Carnegie has been a leader and innovator in higher educ…" at bounding box center [486, 168] width 303 height 135
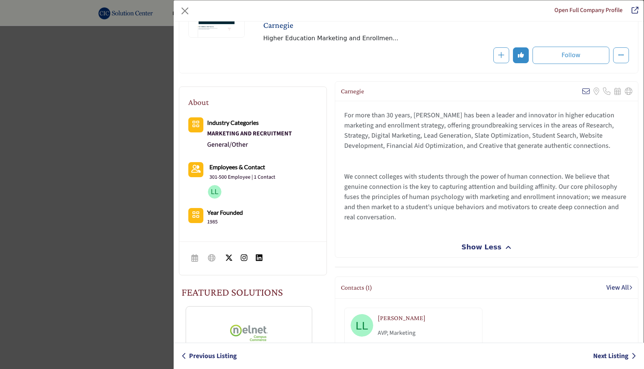
click at [88, 241] on div "Open Full Company Profile Carnegie Follow Following" at bounding box center [322, 184] width 644 height 369
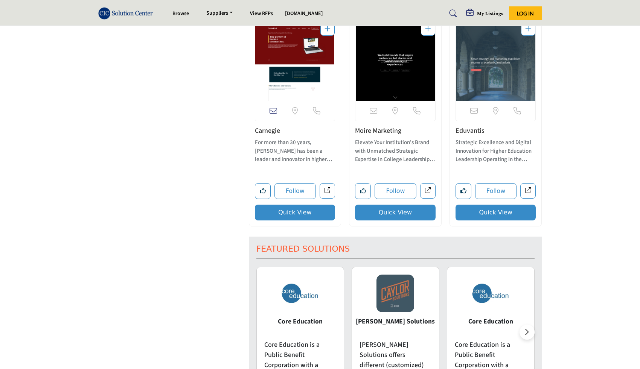
scroll to position [1578, 0]
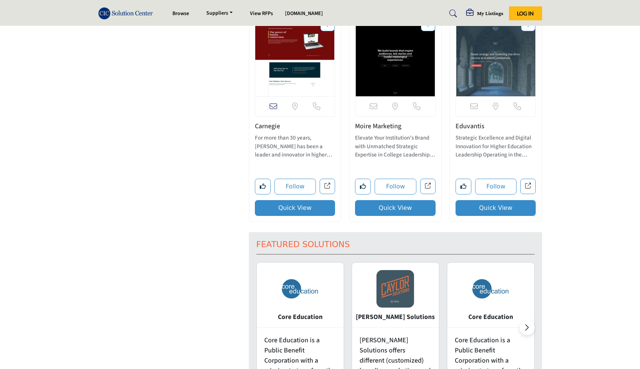
click at [399, 212] on button "Quick View" at bounding box center [395, 208] width 81 height 16
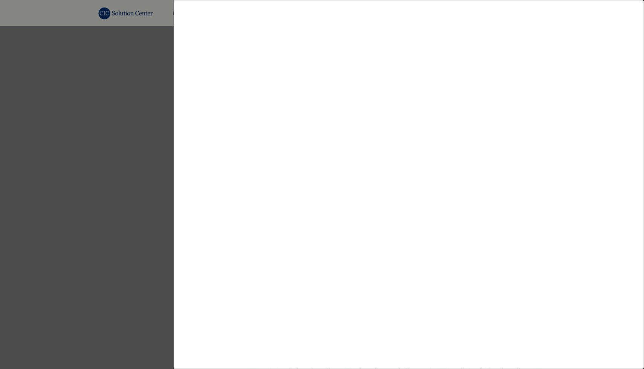
click at [157, 244] on div at bounding box center [322, 184] width 644 height 369
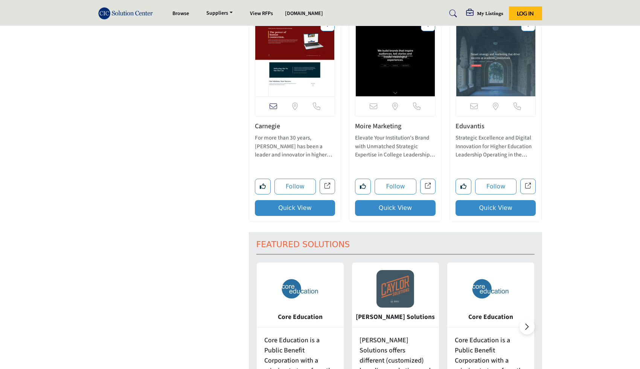
click at [372, 214] on button "Quick View" at bounding box center [395, 208] width 81 height 16
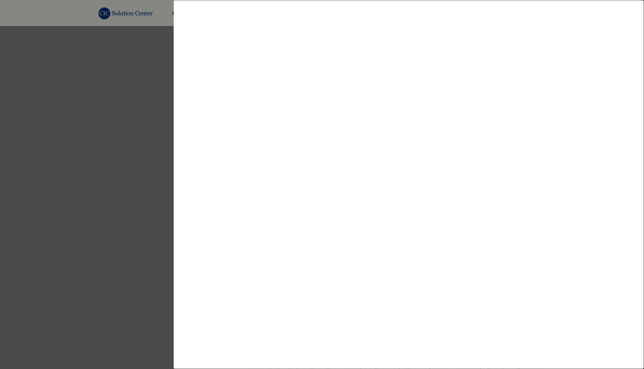
click at [88, 201] on div at bounding box center [322, 184] width 644 height 369
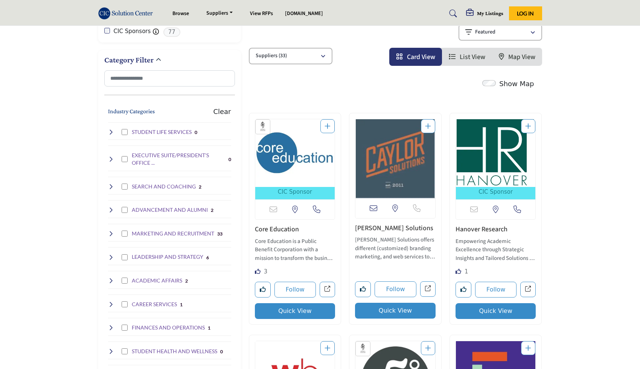
scroll to position [143, 0]
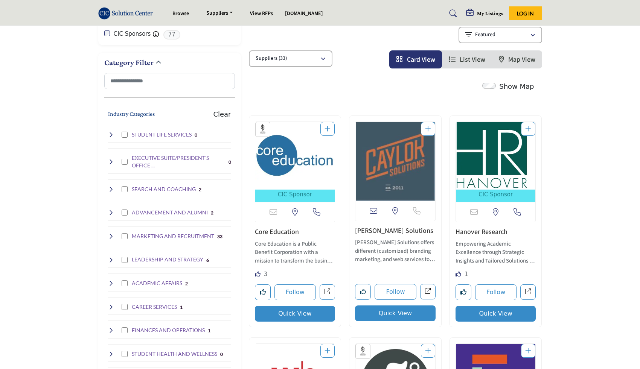
click at [516, 315] on button "Quick View" at bounding box center [495, 314] width 81 height 16
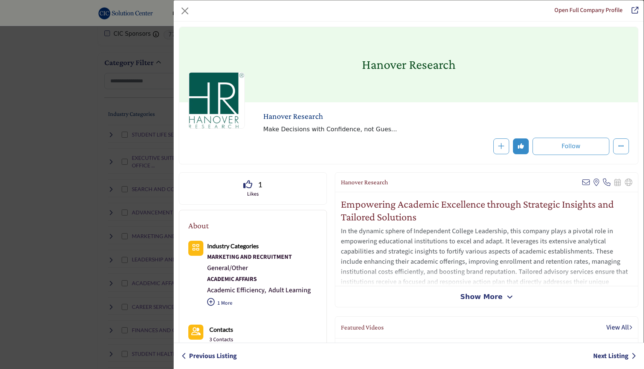
click at [90, 218] on div "Open Full Company Profile Hanover Research Follow Following Likes" at bounding box center [322, 184] width 644 height 369
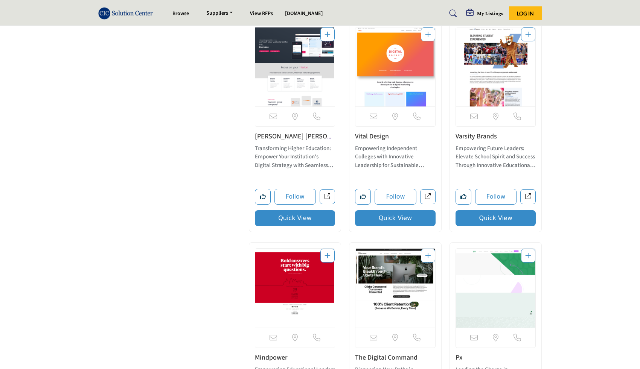
scroll to position [1984, 0]
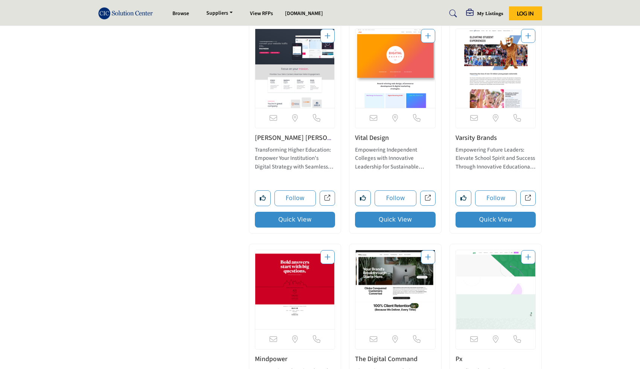
click at [285, 227] on button "Quick View" at bounding box center [295, 220] width 81 height 16
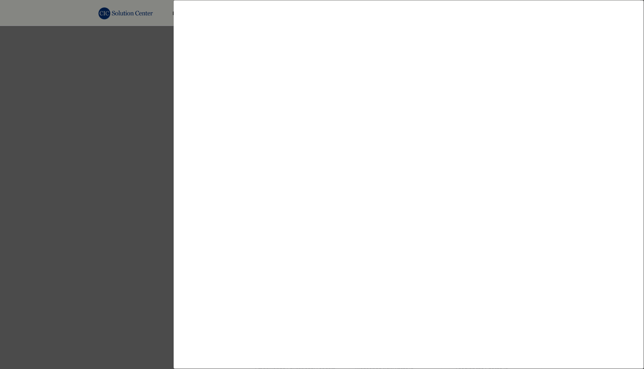
click at [134, 176] on div at bounding box center [322, 184] width 644 height 369
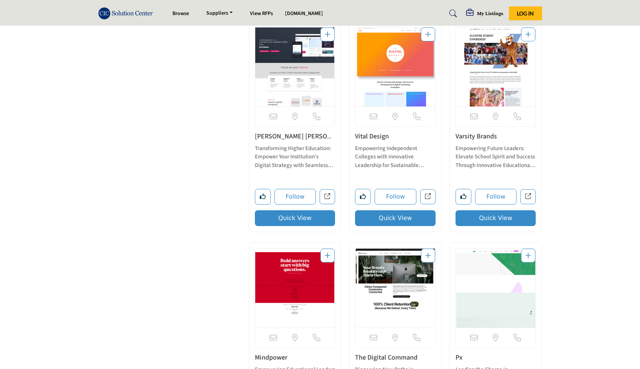
click at [392, 222] on button "Quick View" at bounding box center [395, 218] width 81 height 16
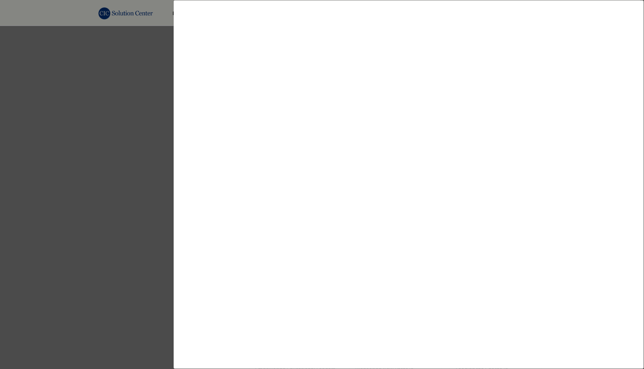
click at [173, 167] on div "Company Data Modal" at bounding box center [408, 184] width 470 height 369
click at [157, 175] on div at bounding box center [322, 184] width 644 height 369
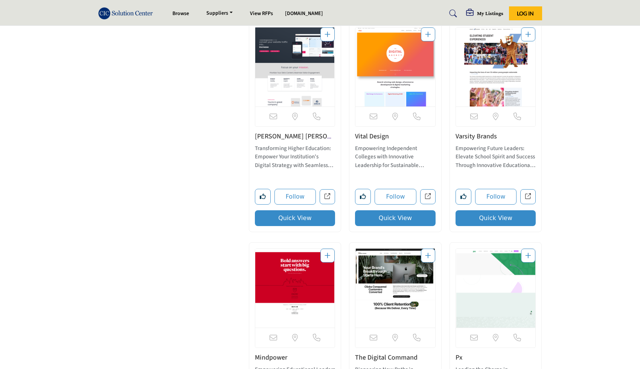
click at [496, 223] on button "Quick View" at bounding box center [495, 218] width 81 height 16
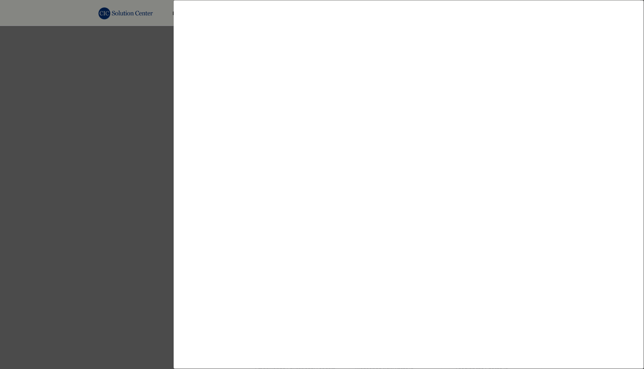
click at [141, 222] on div at bounding box center [322, 184] width 644 height 369
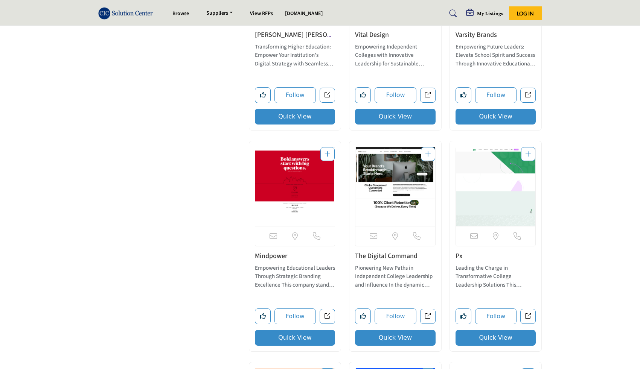
scroll to position [2086, 0]
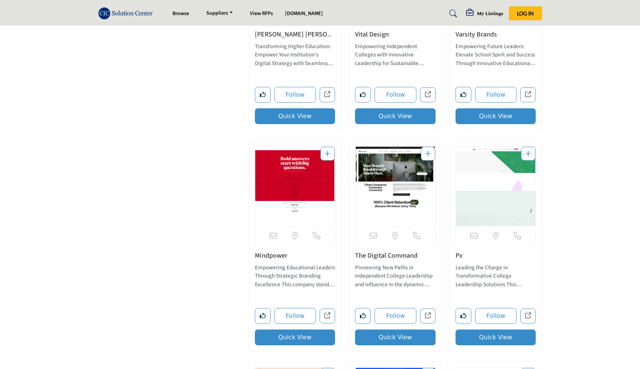
click at [293, 336] on button "Quick View" at bounding box center [295, 338] width 81 height 16
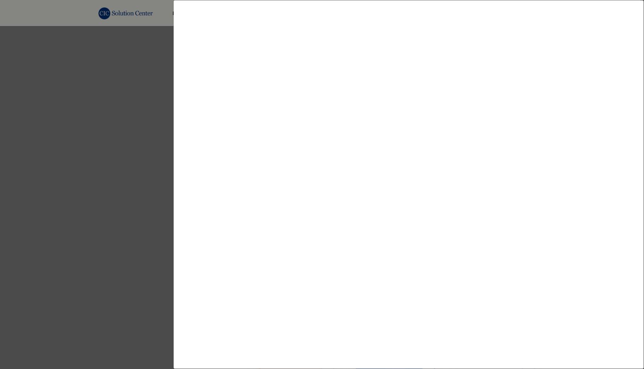
click at [121, 280] on div at bounding box center [322, 184] width 644 height 369
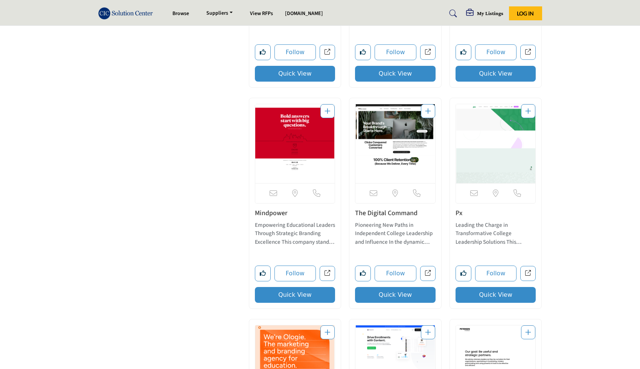
scroll to position [2128, 0]
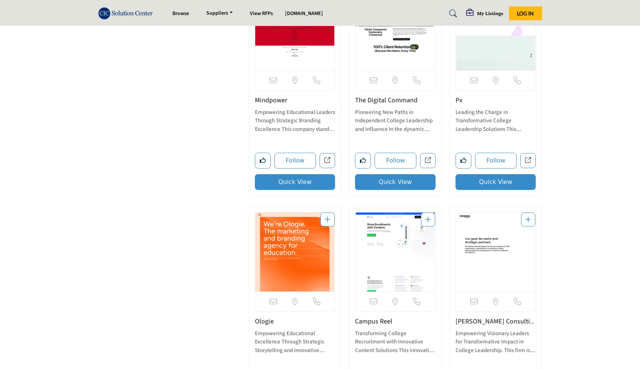
scroll to position [2241, 0]
click at [417, 186] on button "Quick View" at bounding box center [395, 182] width 81 height 16
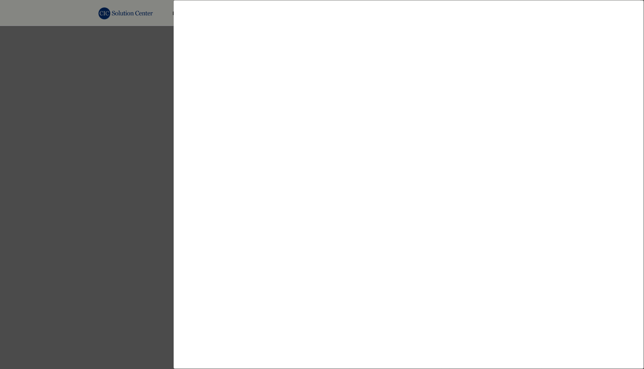
click at [146, 130] on div at bounding box center [322, 184] width 644 height 369
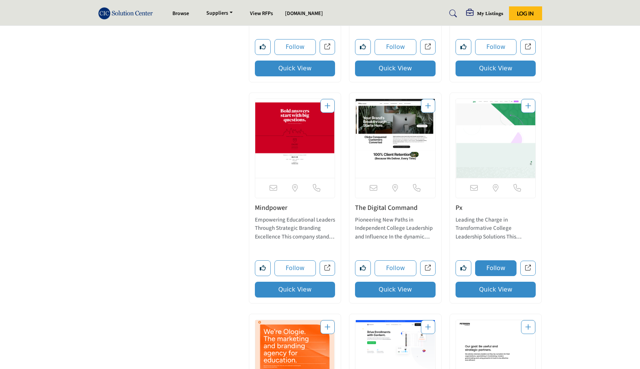
scroll to position [2134, 0]
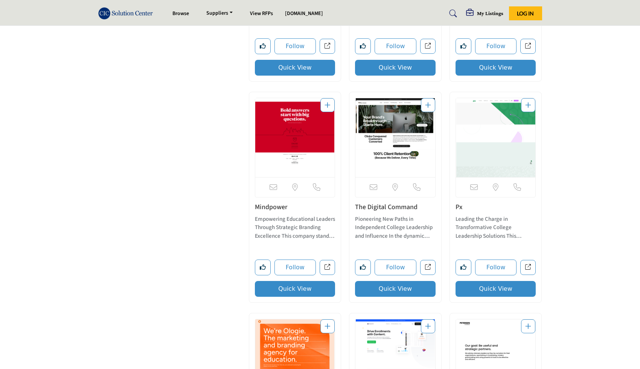
click at [484, 290] on button "Quick View" at bounding box center [495, 289] width 81 height 16
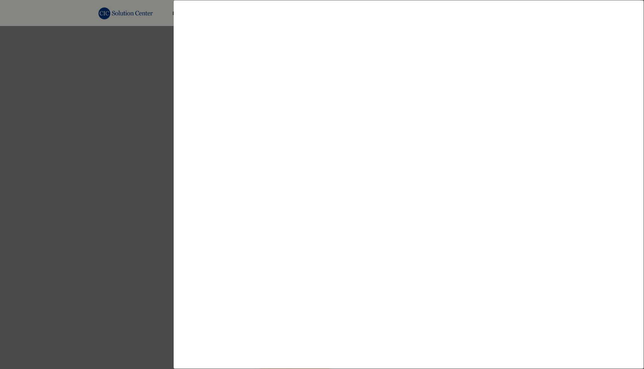
click at [145, 164] on div at bounding box center [322, 184] width 644 height 369
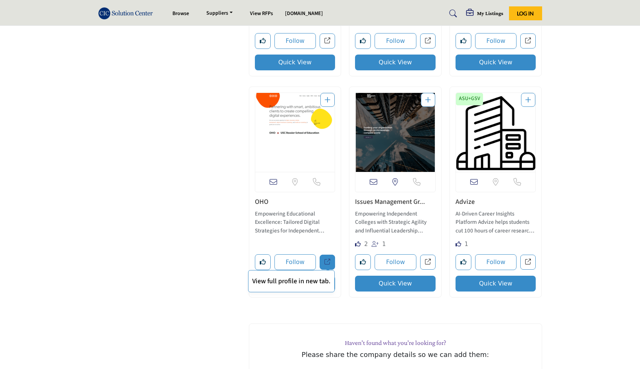
scroll to position [2582, 0]
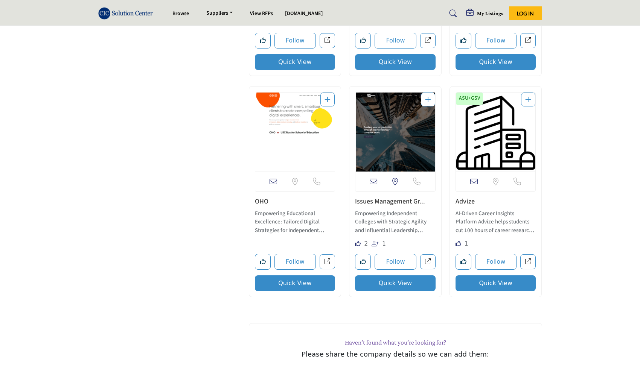
click at [365, 285] on button "Quick View" at bounding box center [395, 283] width 81 height 16
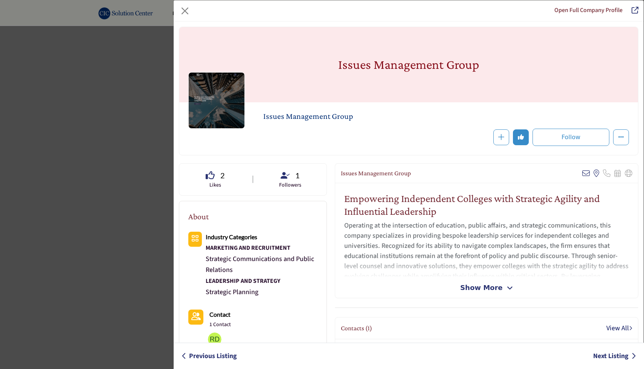
click at [94, 283] on div "Open Full Company Profile Issues Management Group Follow Following" at bounding box center [322, 184] width 644 height 369
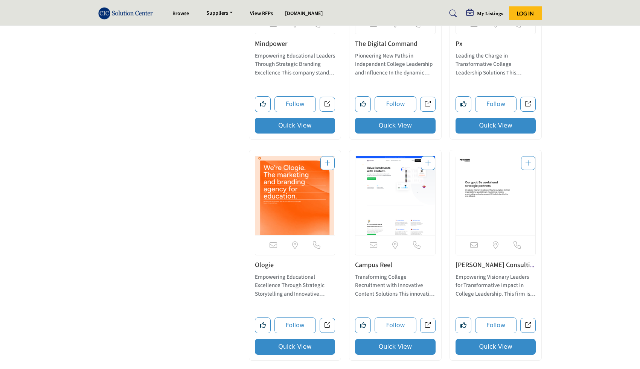
scroll to position [2287, 0]
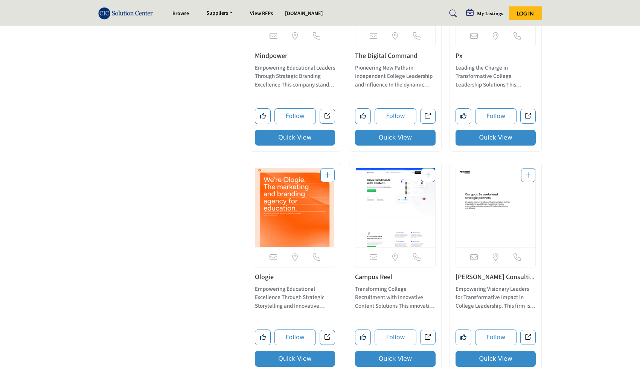
click at [289, 137] on button "Quick View" at bounding box center [295, 138] width 81 height 16
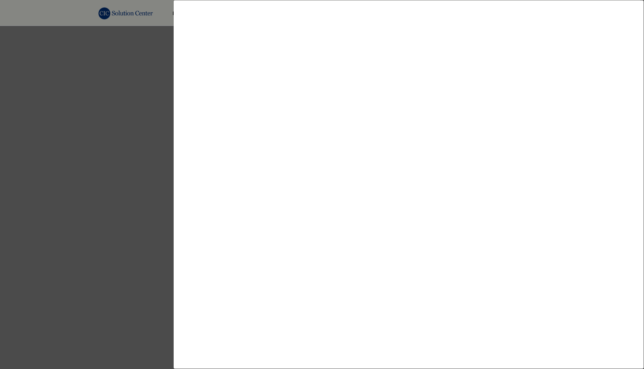
click at [161, 161] on div at bounding box center [322, 184] width 644 height 369
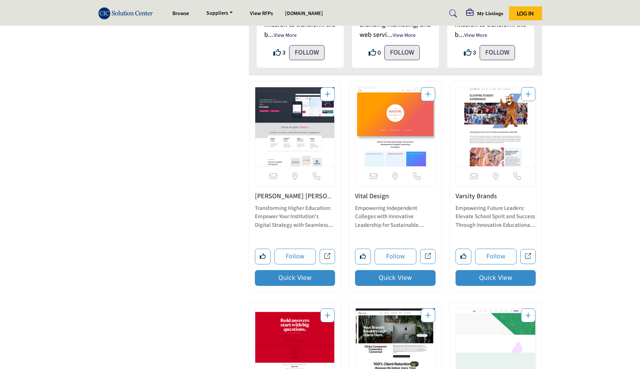
scroll to position [1928, 0]
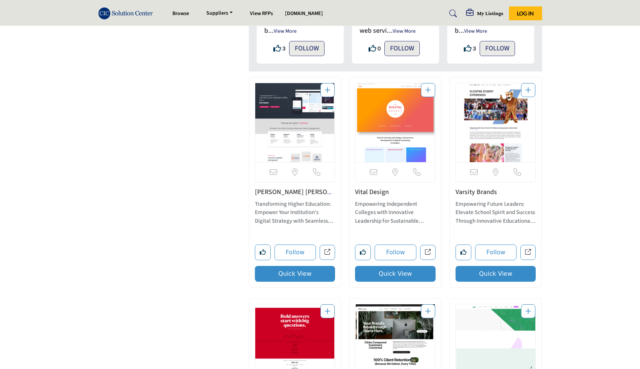
click at [296, 277] on button "Quick View" at bounding box center [295, 274] width 81 height 16
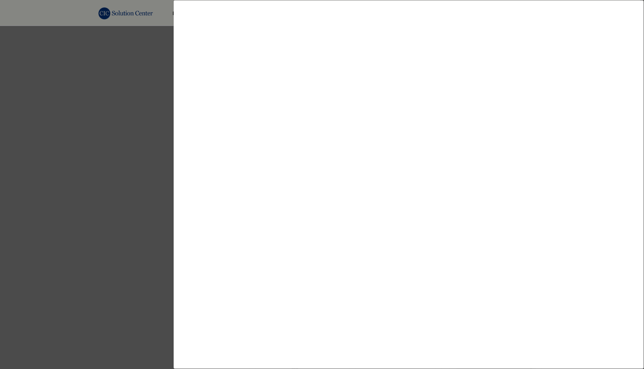
click at [127, 231] on div at bounding box center [322, 184] width 644 height 369
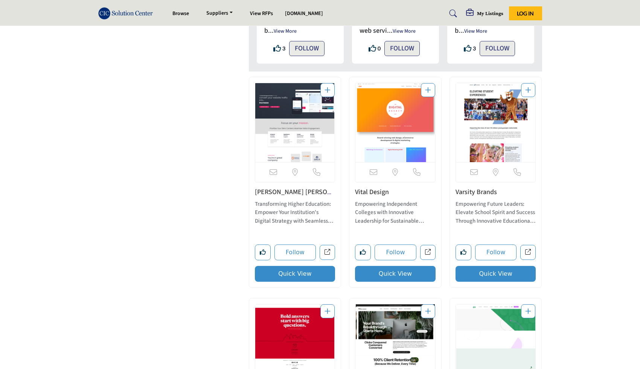
click at [268, 190] on link "Hannon Hill" at bounding box center [295, 196] width 80 height 18
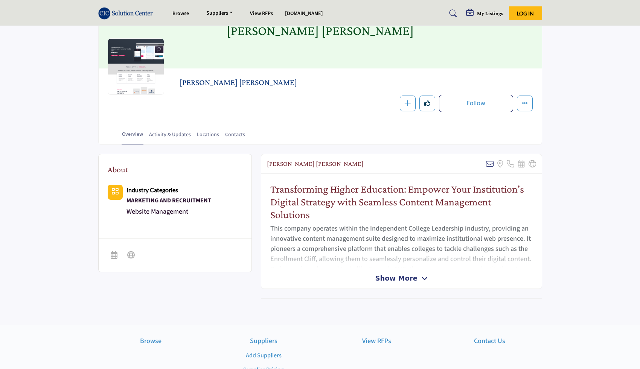
scroll to position [56, 0]
click at [399, 276] on span "Show More" at bounding box center [396, 277] width 42 height 10
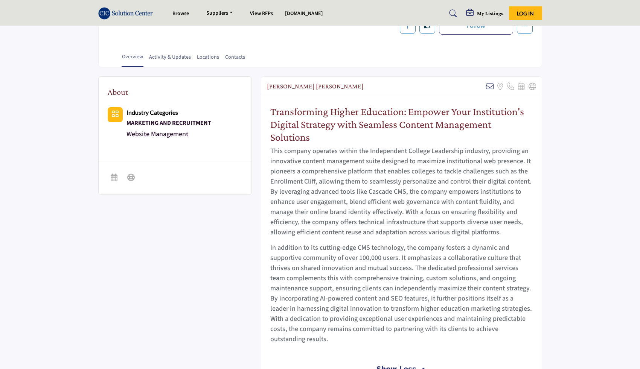
scroll to position [136, 0]
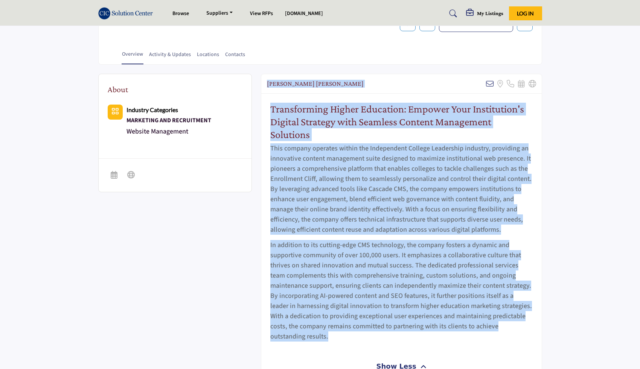
drag, startPoint x: 267, startPoint y: 82, endPoint x: 525, endPoint y: 327, distance: 355.6
click at [525, 327] on div "[PERSON_NAME] [PERSON_NAME] Sorry, but we don't have an email address for this …" at bounding box center [401, 225] width 281 height 303
copy div "[PERSON_NAME][GEOGRAPHIC_DATA][PERSON_NAME] Sorry, but we don't have an email a…"
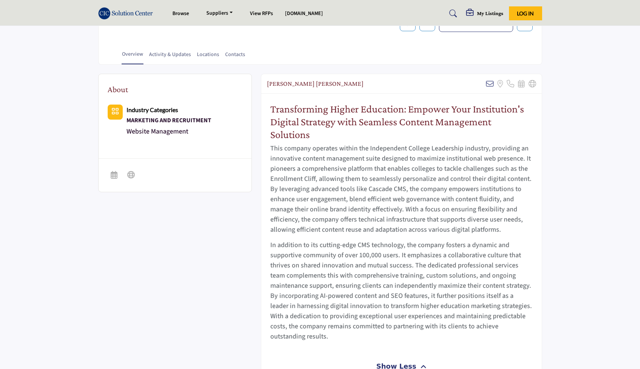
click at [214, 324] on div "About Industry Categories MARKETING AND RECRUITMENT Website Management" at bounding box center [320, 239] width 444 height 330
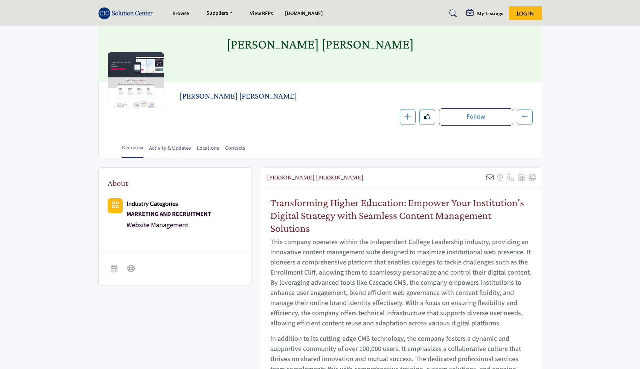
scroll to position [0, 0]
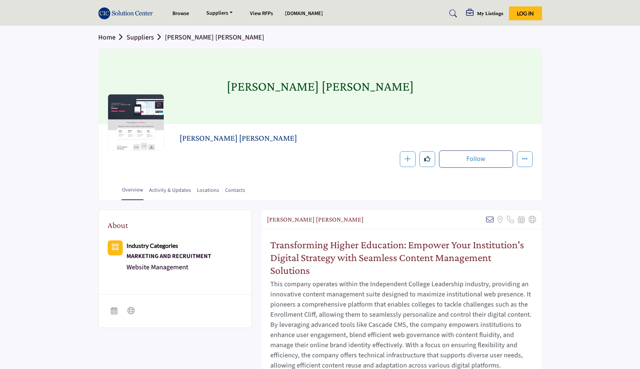
click at [39, 131] on section "Home Suppliers Hannon Hill Hannon Hill Hannon Hill Follow Following Message Rec…" at bounding box center [320, 113] width 640 height 175
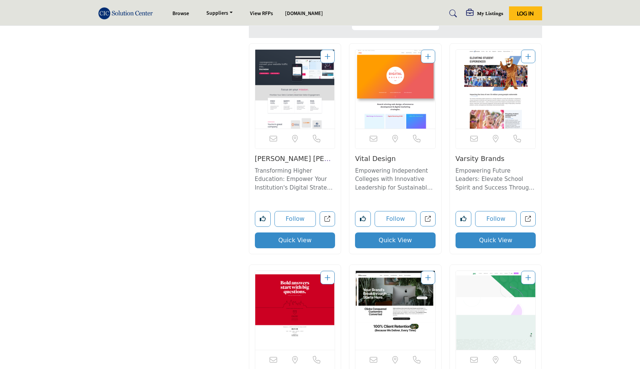
scroll to position [1987, 0]
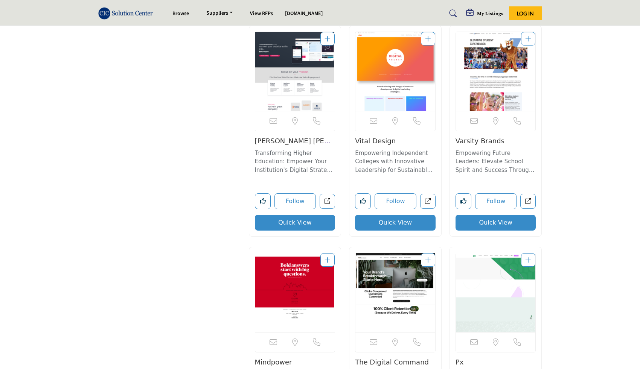
click at [407, 215] on button "Quick View" at bounding box center [395, 223] width 81 height 16
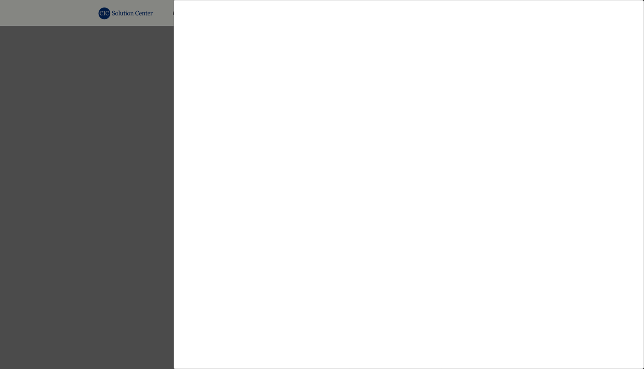
click at [130, 148] on div at bounding box center [322, 184] width 644 height 369
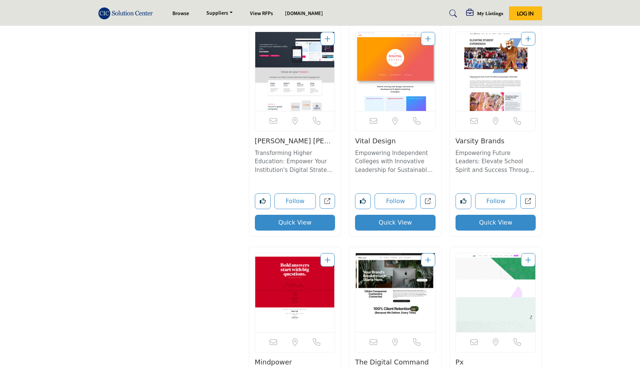
click at [385, 137] on link "Vital Design" at bounding box center [375, 141] width 41 height 8
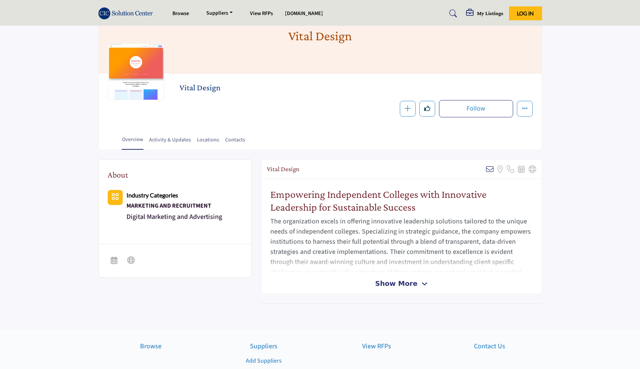
scroll to position [60, 0]
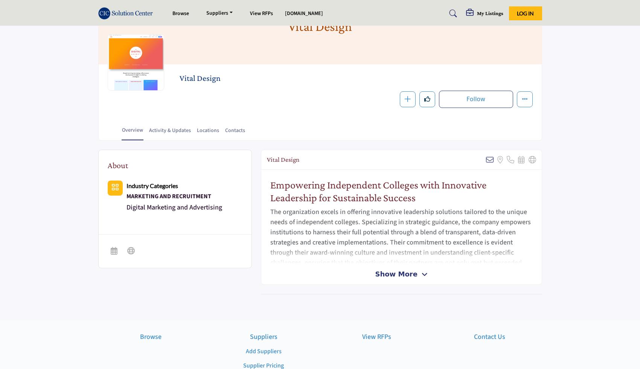
click at [403, 278] on span "Show More" at bounding box center [396, 274] width 42 height 10
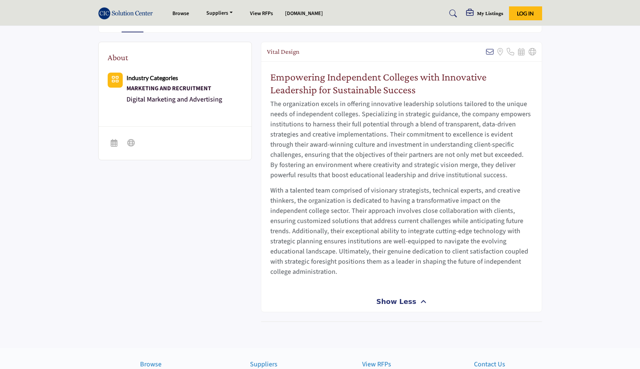
scroll to position [174, 0]
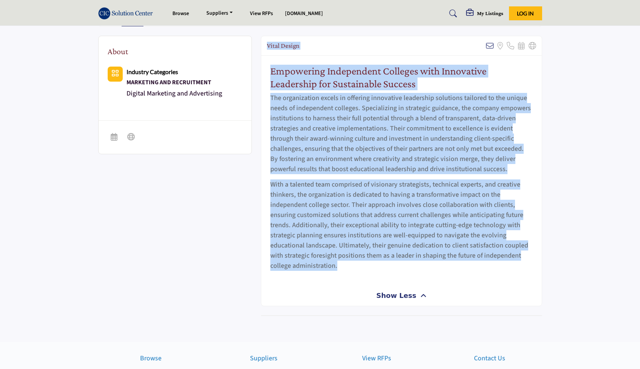
drag, startPoint x: 266, startPoint y: 46, endPoint x: 354, endPoint y: 271, distance: 242.4
click at [354, 271] on div "Vital Design Sorry, but we don't have an email address for this listing Sorry, …" at bounding box center [401, 171] width 281 height 270
copy div "Vital Design Sorry, but we don't have an email address for this listing Sorry, …"
click at [640, 108] on html "Browse Suppliers Add Suppliers View RFPs [DOMAIN_NAME]" at bounding box center [320, 162] width 640 height 673
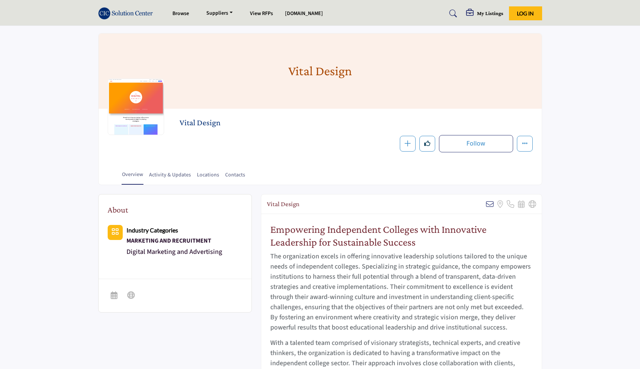
scroll to position [0, 0]
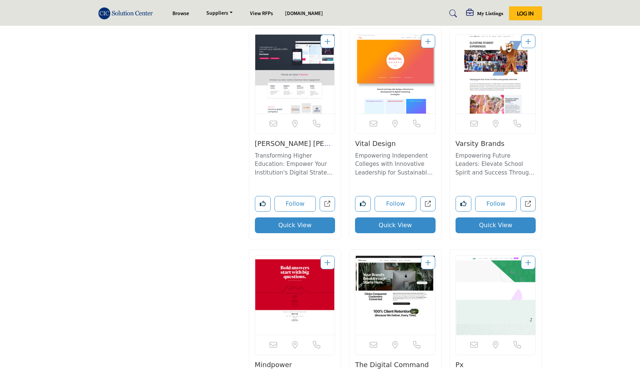
scroll to position [1983, 0]
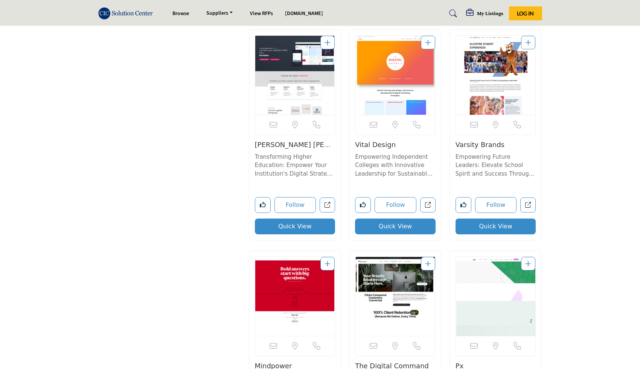
click at [506, 219] on button "Quick View" at bounding box center [495, 227] width 81 height 16
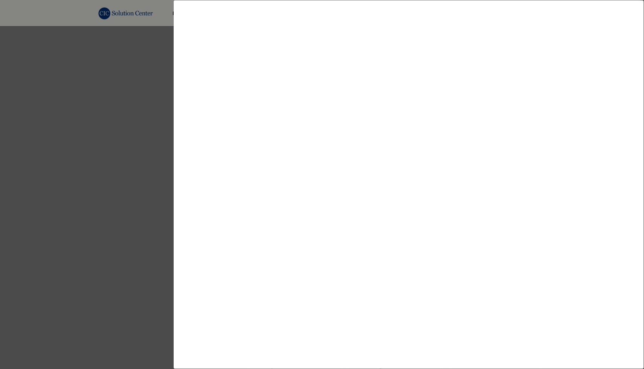
click at [120, 187] on div at bounding box center [322, 184] width 644 height 369
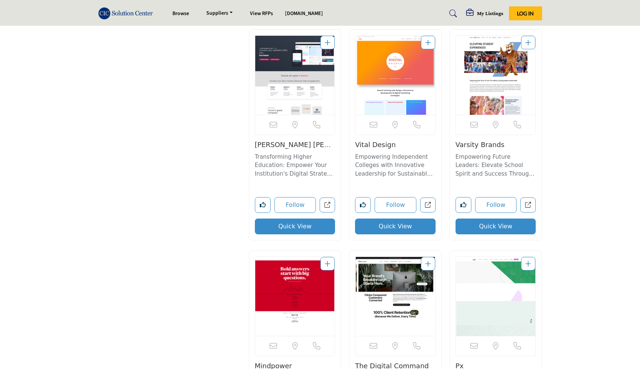
click at [481, 141] on link "Varsity Brands" at bounding box center [479, 145] width 49 height 8
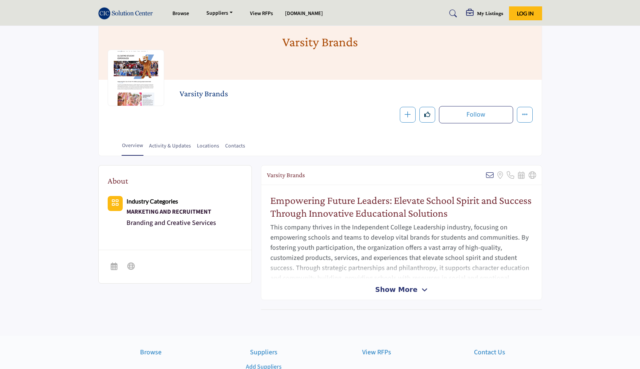
scroll to position [76, 0]
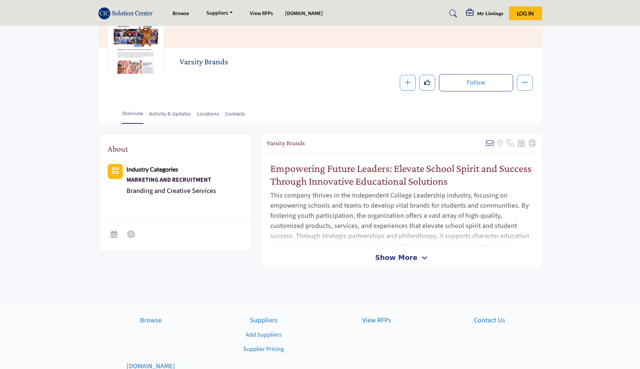
click at [412, 262] on span "Show More" at bounding box center [396, 258] width 42 height 10
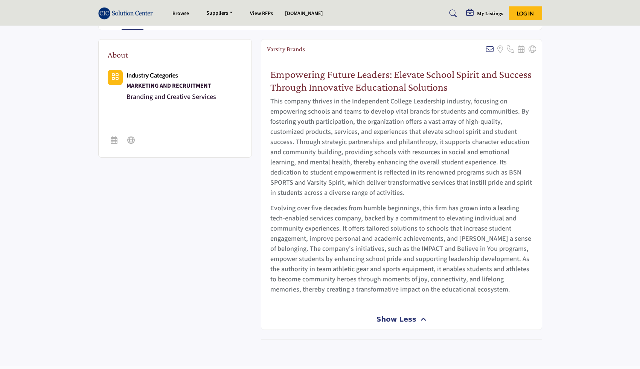
scroll to position [170, 0]
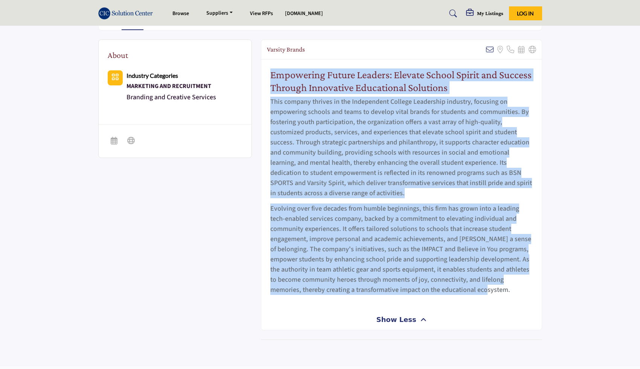
drag, startPoint x: 271, startPoint y: 78, endPoint x: 528, endPoint y: 292, distance: 335.1
click at [532, 294] on div "Empowering Future Leaders: Elevate School Spirit and Success Through Innovative…" at bounding box center [401, 184] width 280 height 250
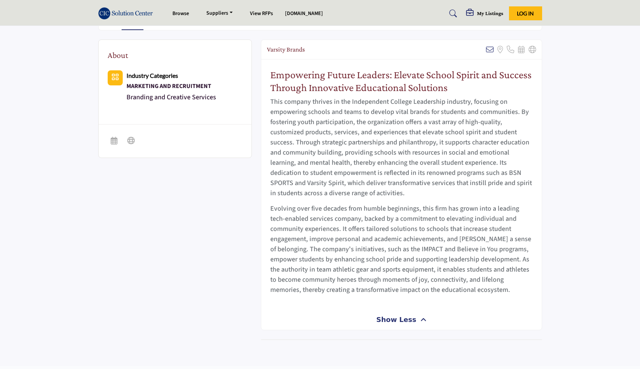
click at [334, 167] on p "This company thrives in the Independent College Leadership industry, focusing o…" at bounding box center [401, 148] width 262 height 102
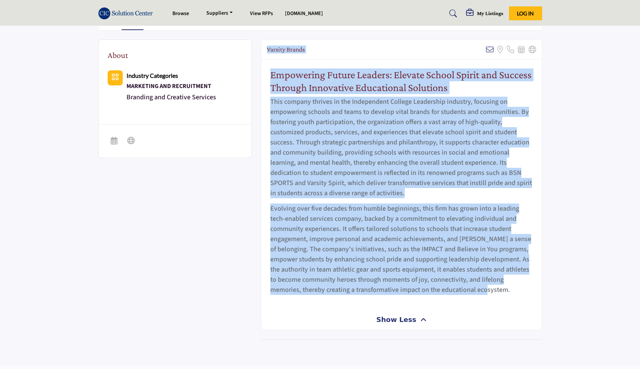
drag, startPoint x: 266, startPoint y: 49, endPoint x: 514, endPoint y: 293, distance: 347.5
click at [514, 293] on div "Varsity Brands Sorry, but we don't have an email address for this listing Sorry…" at bounding box center [401, 185] width 281 height 291
copy div "Varsity Brands Sorry, but we don't have an email address for this listing Sorry…"
click at [559, 284] on section "About Industry Categories MARKETING AND RECRUITMENT Branding and Creative Servi…" at bounding box center [320, 197] width 640 height 335
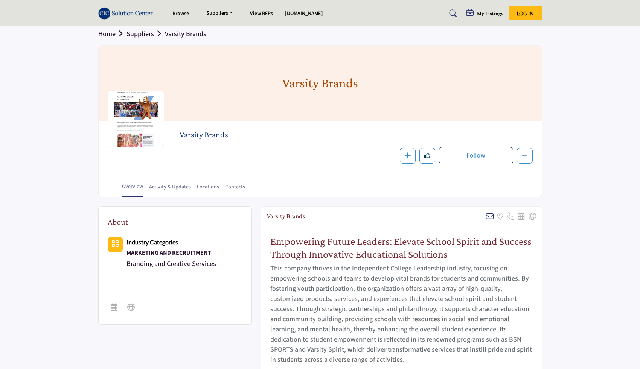
scroll to position [0, 0]
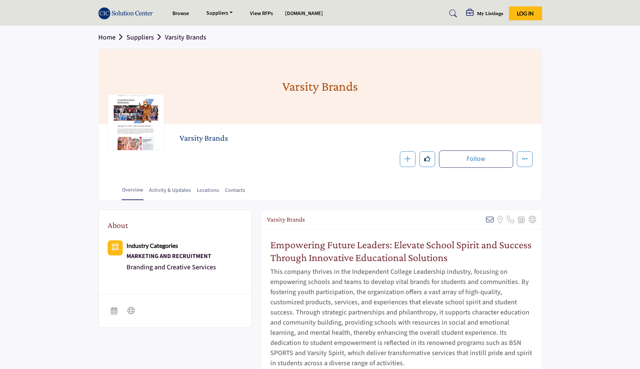
click at [138, 37] on link "Suppliers" at bounding box center [145, 37] width 38 height 9
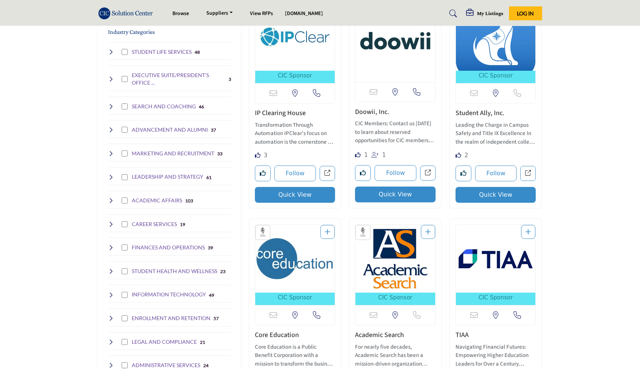
scroll to position [227, 0]
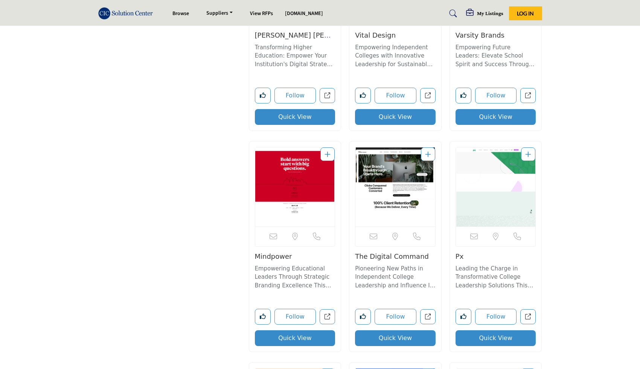
scroll to position [2094, 0]
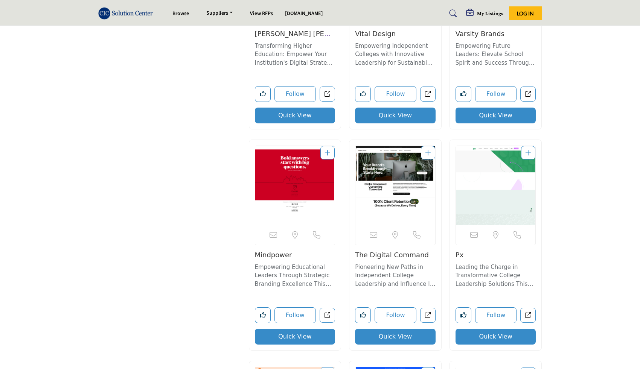
click at [292, 329] on button "Quick View" at bounding box center [295, 337] width 81 height 16
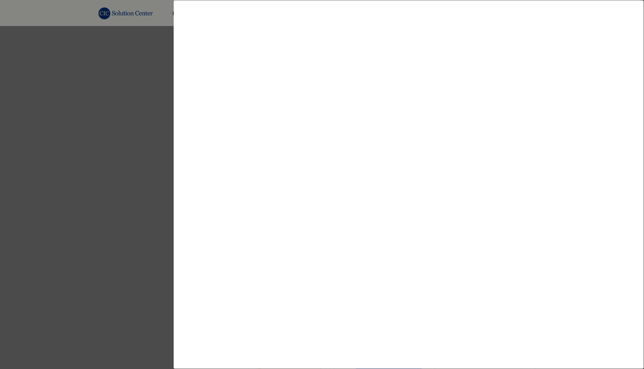
click at [158, 211] on div at bounding box center [322, 184] width 644 height 369
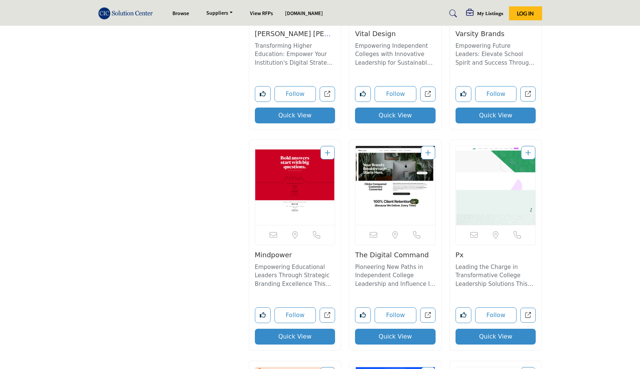
click at [281, 251] on link "Mindpower" at bounding box center [273, 255] width 37 height 8
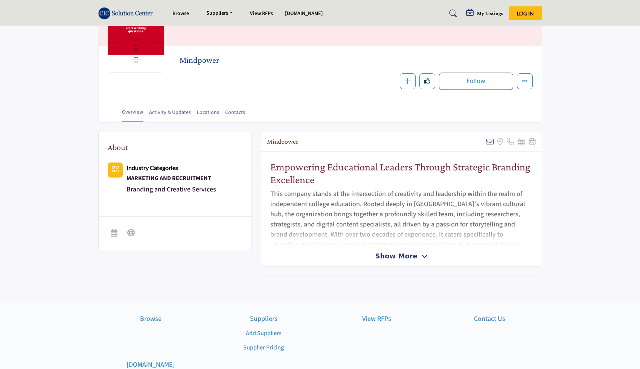
scroll to position [102, 0]
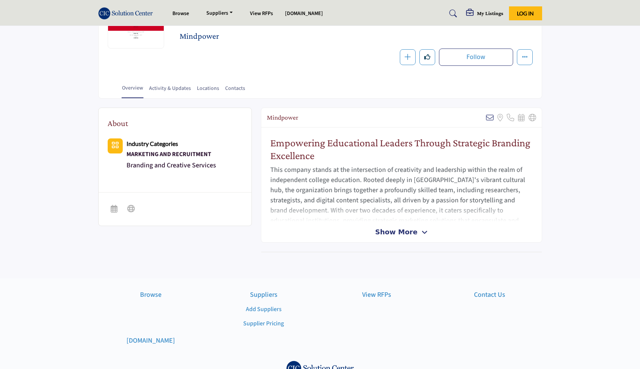
click at [402, 236] on span "Show More" at bounding box center [396, 232] width 42 height 10
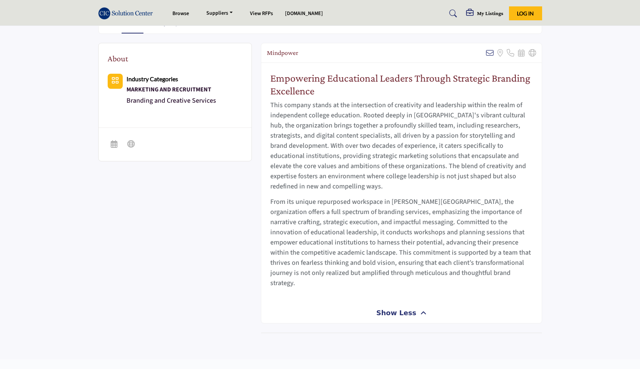
scroll to position [173, 0]
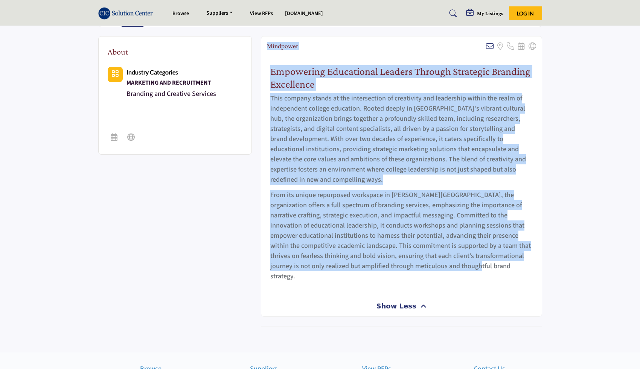
drag, startPoint x: 267, startPoint y: 45, endPoint x: 487, endPoint y: 264, distance: 310.5
click at [487, 264] on div "Mindpower Sorry, but we don't have an email address for this listing Sorry, but…" at bounding box center [401, 176] width 281 height 280
copy div "Mindpower Sorry, but we don't have an email address for this listing Sorry, but…"
click at [575, 259] on section "About Industry Categories MARKETING AND RECRUITMENT Branding and Creative Servi…" at bounding box center [320, 189] width 640 height 325
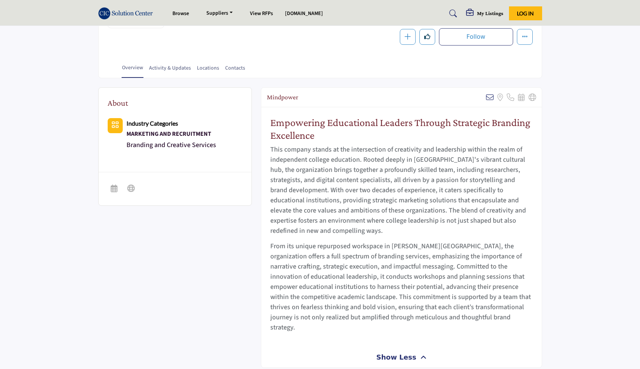
scroll to position [0, 0]
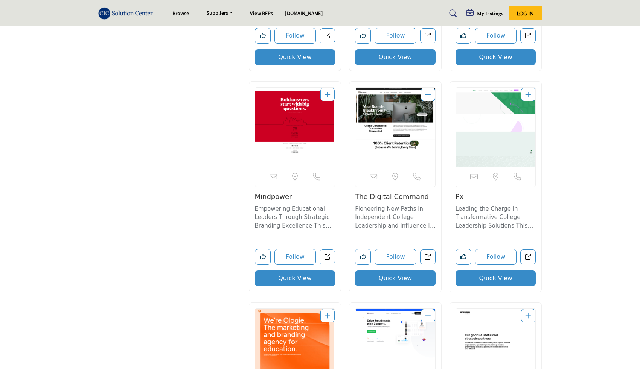
scroll to position [2154, 0]
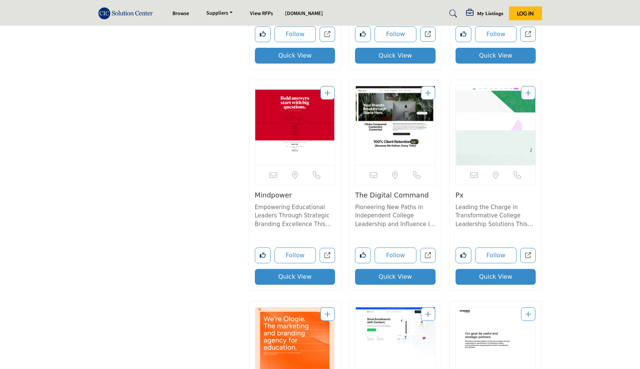
click at [393, 271] on button "Quick View" at bounding box center [395, 277] width 81 height 16
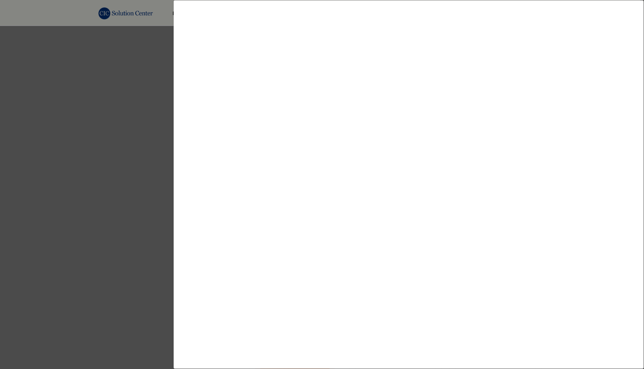
click at [121, 211] on div at bounding box center [322, 184] width 644 height 369
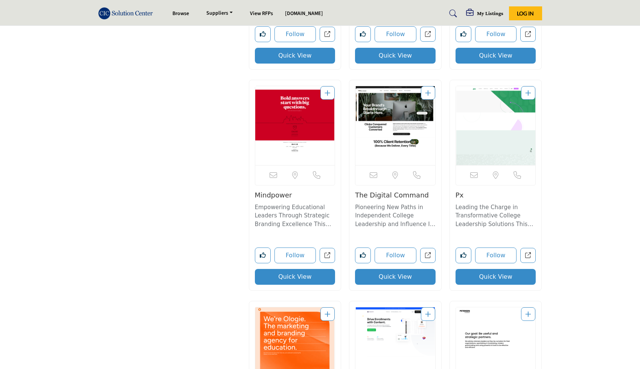
click at [391, 191] on link "The Digital Command" at bounding box center [392, 195] width 74 height 8
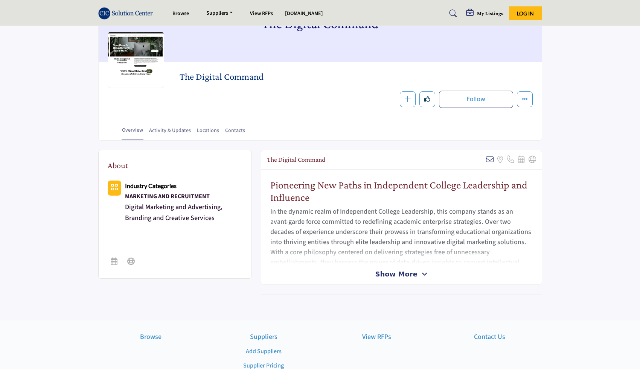
scroll to position [67, 0]
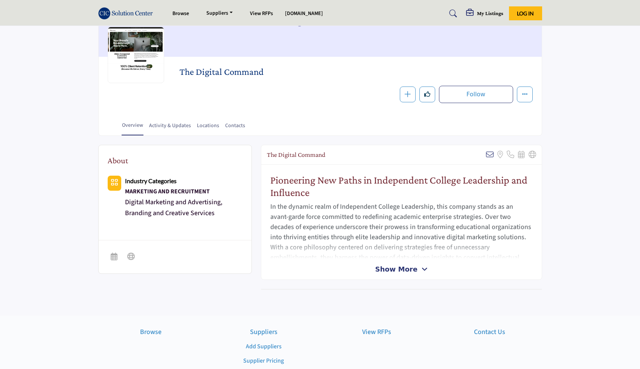
click at [385, 273] on span "Show More" at bounding box center [396, 269] width 42 height 10
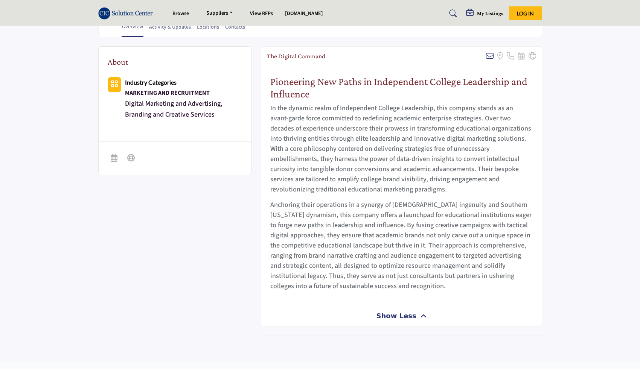
scroll to position [164, 0]
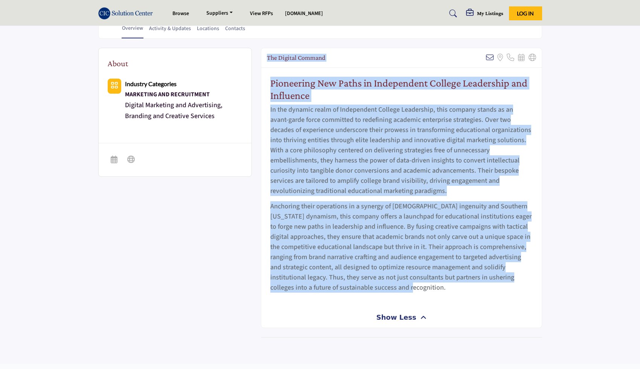
drag, startPoint x: 267, startPoint y: 57, endPoint x: 415, endPoint y: 291, distance: 277.1
click at [415, 291] on div "The Digital Command Sorry, but we don't have an email address for this listing …" at bounding box center [401, 188] width 281 height 280
copy div "The Digital Command Sorry, but we don't have an email address for this listing …"
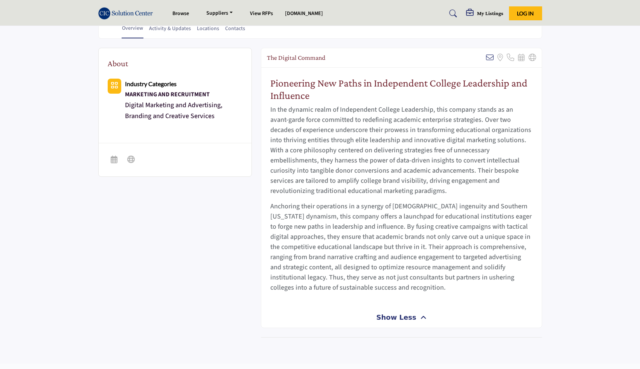
click at [620, 233] on section "About Industry Categories MARKETING AND RECRUITMENT Digital Marketing and Adver…" at bounding box center [320, 201] width 640 height 325
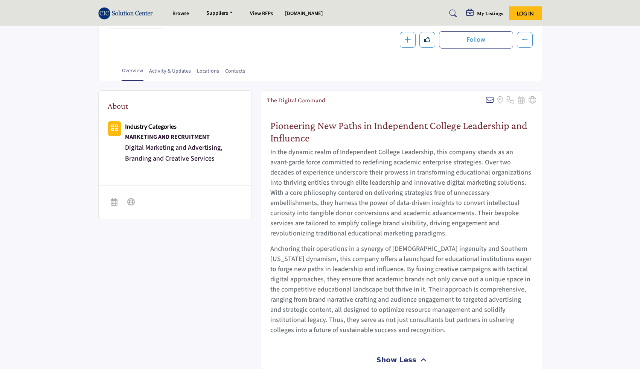
scroll to position [0, 0]
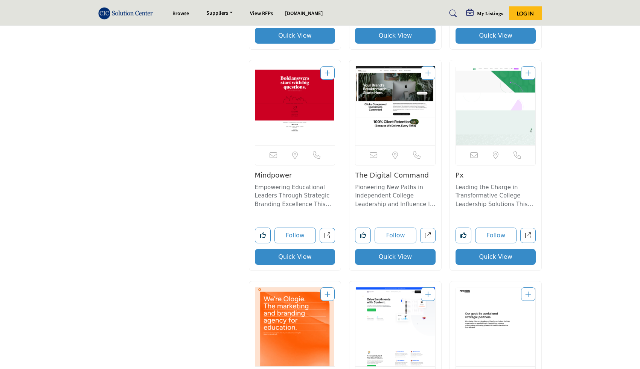
scroll to position [2198, 0]
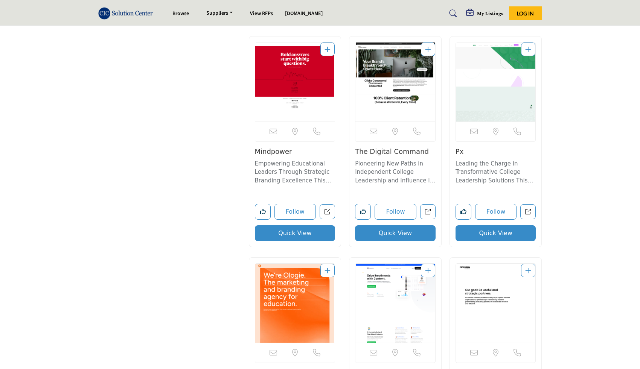
click at [462, 148] on link "Px" at bounding box center [459, 152] width 8 height 8
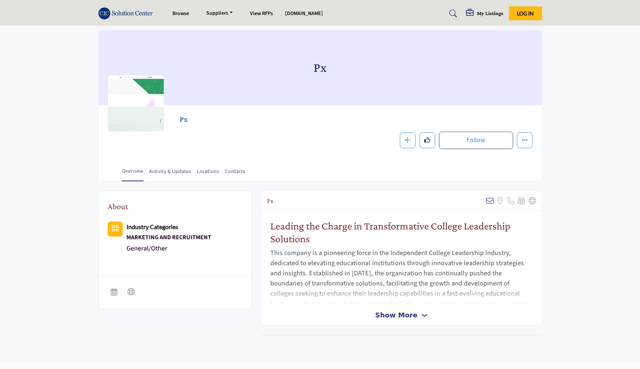
scroll to position [41, 0]
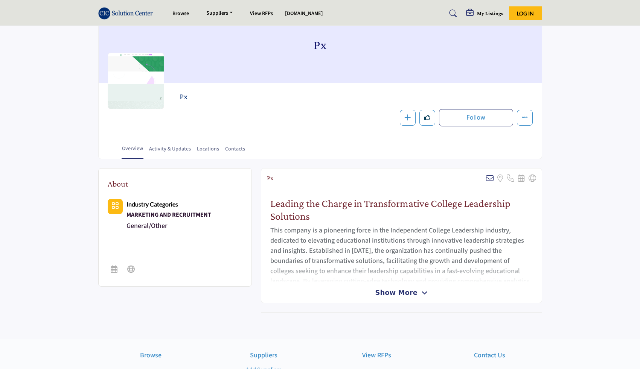
click at [402, 291] on span "Show More" at bounding box center [396, 293] width 42 height 10
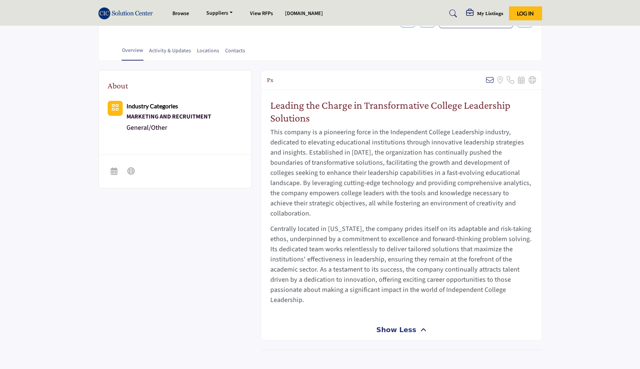
scroll to position [140, 0]
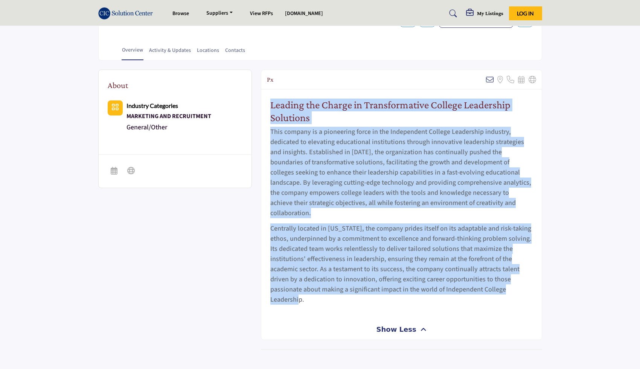
drag, startPoint x: 271, startPoint y: 108, endPoint x: 310, endPoint y: 290, distance: 186.1
click at [310, 290] on div "Leading the Charge in Transformative College Leadership Solutions This company …" at bounding box center [401, 204] width 280 height 229
copy div "Leading the Charge in Transformative College Leadership Solutions This company …"
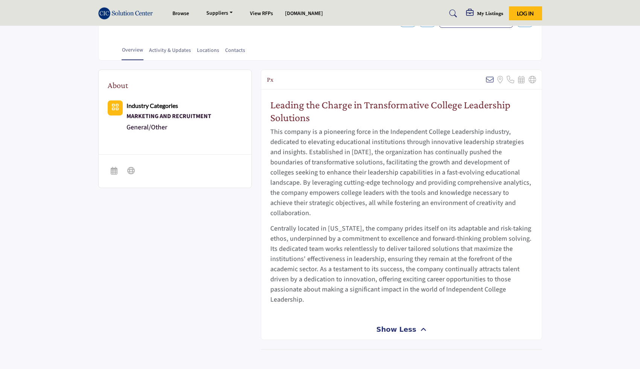
click at [186, 258] on div "About Industry Categories MARKETING AND RECRUITMENT General/Other" at bounding box center [320, 218] width 444 height 297
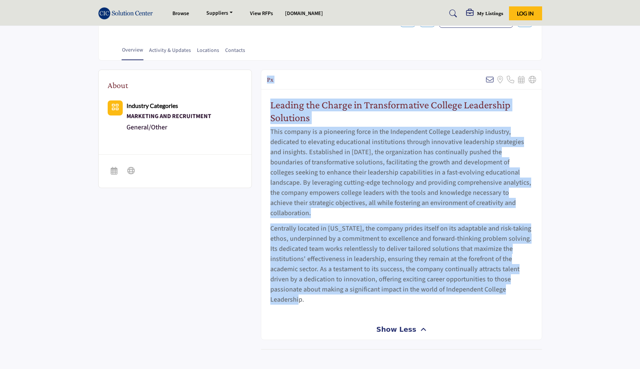
drag, startPoint x: 266, startPoint y: 79, endPoint x: 344, endPoint y: 293, distance: 227.6
click at [344, 293] on div "Px Sorry, but we don't have an email address for this listing Sorry, but we don…" at bounding box center [401, 205] width 281 height 270
copy div "Px Sorry, but we don't have an email address for this listing Sorry, but we don…"
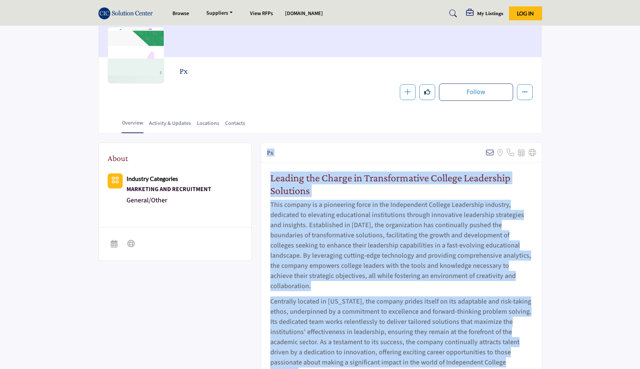
scroll to position [0, 0]
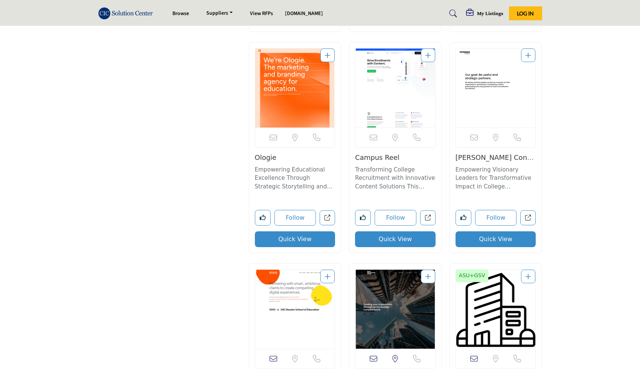
scroll to position [2401, 0]
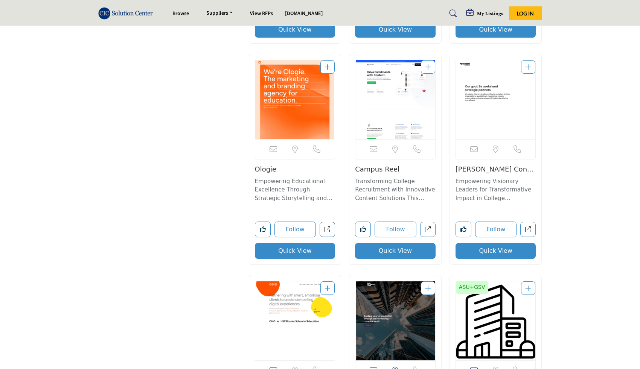
click at [302, 244] on button "Quick View" at bounding box center [295, 251] width 81 height 16
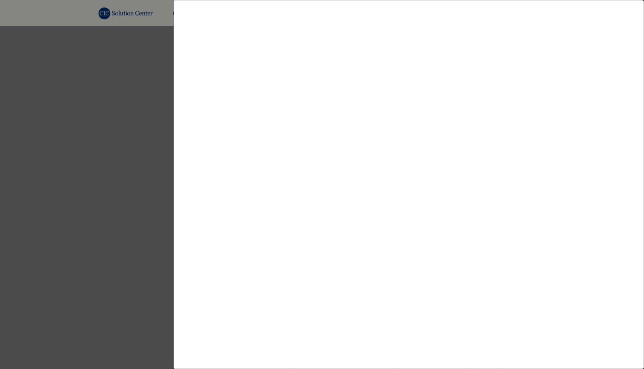
click at [118, 107] on div at bounding box center [322, 184] width 644 height 369
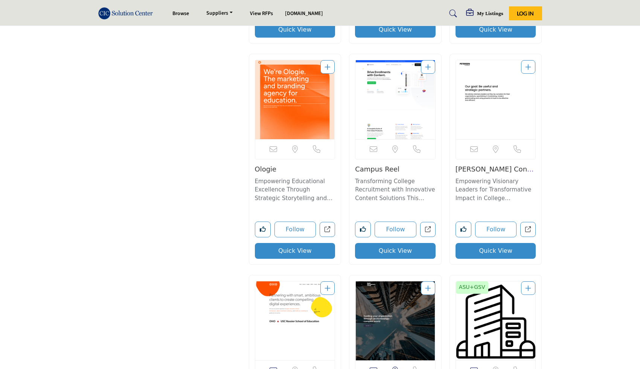
click at [261, 165] on link "Ologie" at bounding box center [266, 169] width 22 height 8
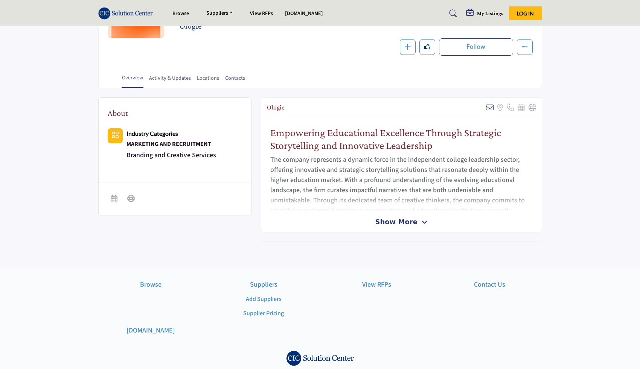
scroll to position [114, 0]
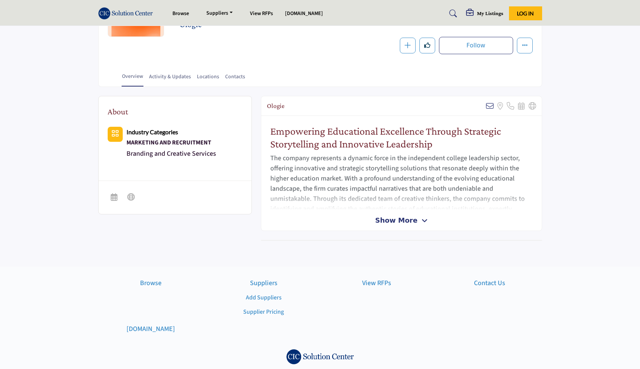
click at [393, 222] on span "Show More" at bounding box center [396, 220] width 42 height 10
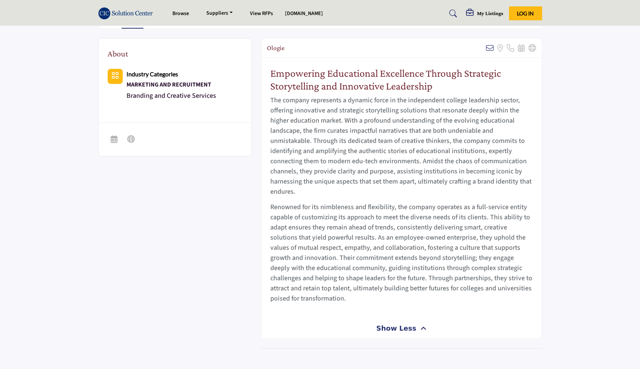
scroll to position [171, 0]
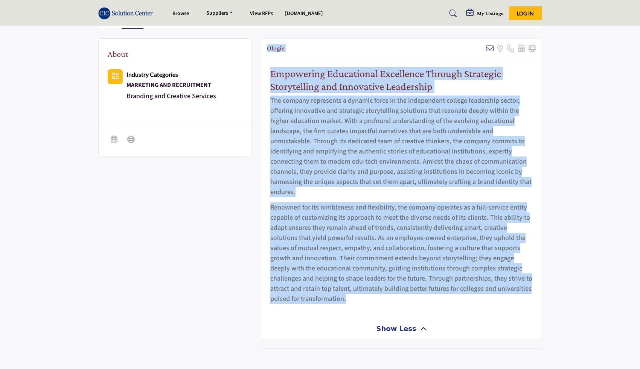
drag, startPoint x: 268, startPoint y: 48, endPoint x: 347, endPoint y: 299, distance: 263.0
click at [347, 299] on div "Ologie Sorry, but we don't have an email address for this listing Sorry, but we…" at bounding box center [401, 188] width 281 height 301
copy div "Ologie Sorry, but we don't have an email address for this listing Sorry, but we…"
click at [221, 264] on div "About Industry Categories MARKETING AND RECRUITMENT Branding and Creative Servi…" at bounding box center [320, 201] width 444 height 327
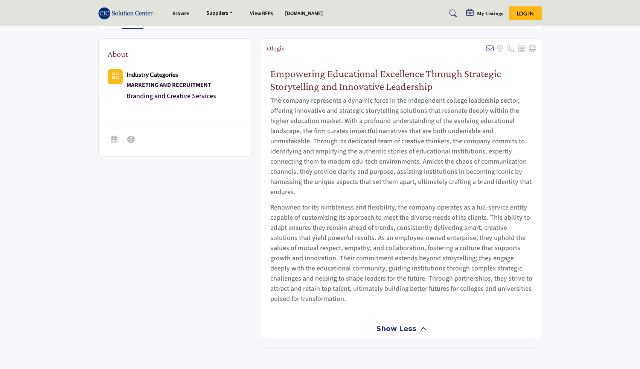
scroll to position [0, 0]
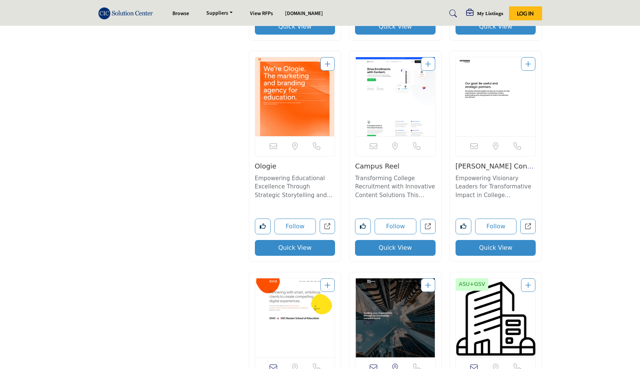
scroll to position [2404, 0]
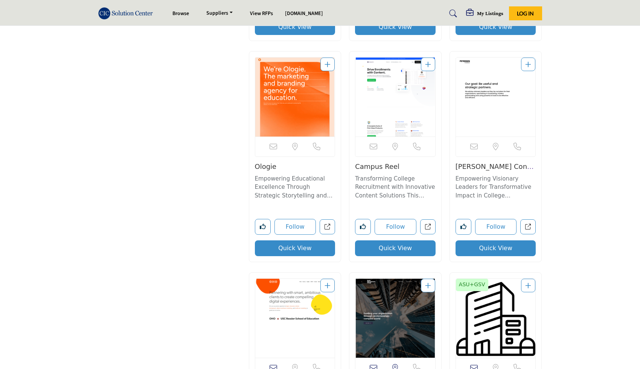
click at [393, 241] on button "Quick View" at bounding box center [395, 248] width 81 height 16
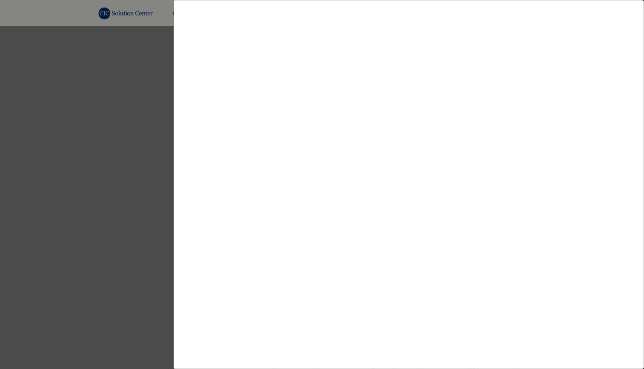
click at [113, 168] on div at bounding box center [322, 184] width 644 height 369
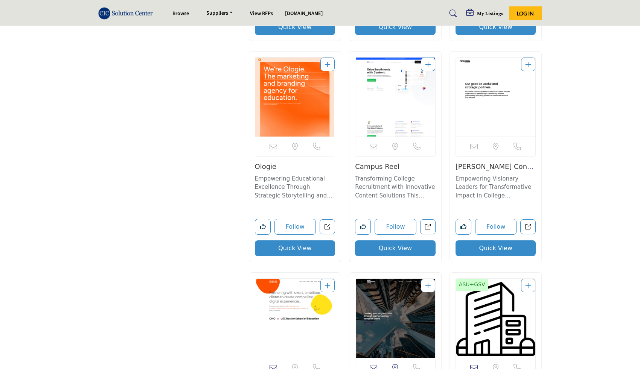
click at [382, 163] on link "Campus Reel" at bounding box center [377, 167] width 44 height 8
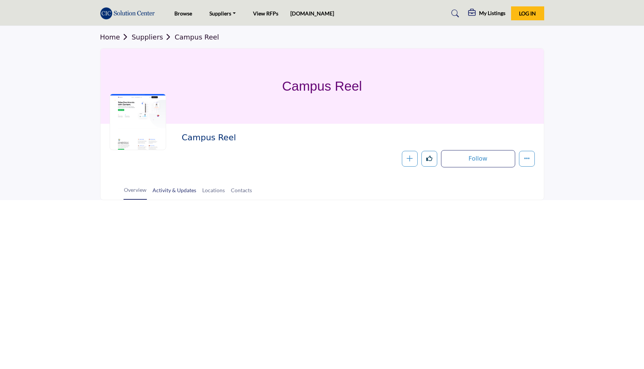
click at [164, 196] on link "Activity & Updates" at bounding box center [174, 192] width 44 height 13
click at [135, 191] on link "Overview" at bounding box center [134, 193] width 23 height 14
click at [137, 193] on link "Overview" at bounding box center [134, 193] width 23 height 14
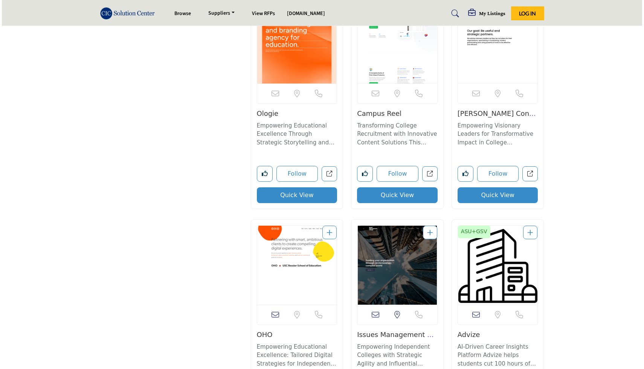
scroll to position [2561, 0]
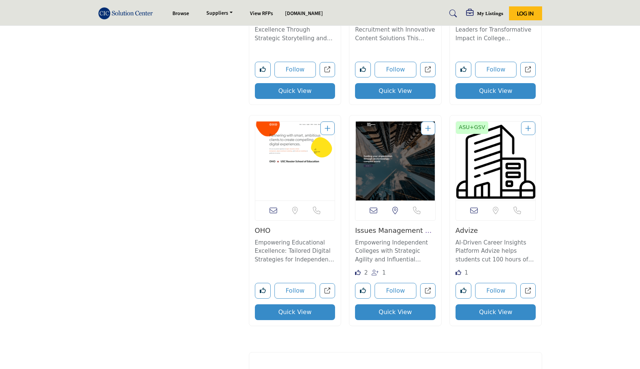
click at [296, 305] on button "Quick View" at bounding box center [295, 312] width 81 height 16
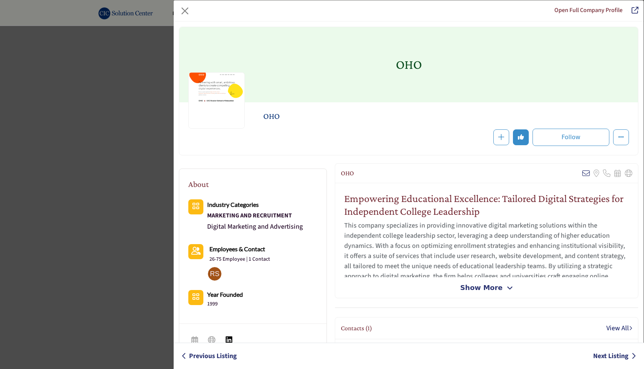
click at [474, 289] on span "Show More" at bounding box center [481, 288] width 42 height 10
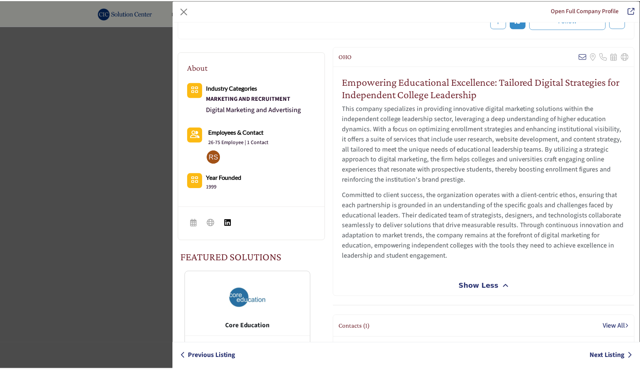
scroll to position [117, 0]
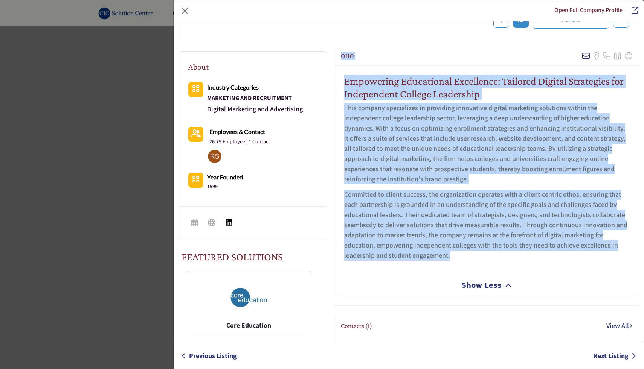
drag, startPoint x: 340, startPoint y: 55, endPoint x: 471, endPoint y: 255, distance: 238.9
click at [471, 255] on div "OHO View email address of this listing Sorry, but we don't have a location for …" at bounding box center [486, 171] width 303 height 250
copy div "OHO View email address of this listing Sorry, but we don't have a location for …"
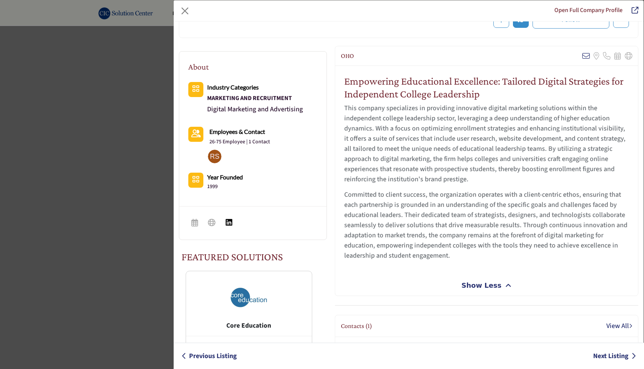
click at [77, 198] on div "Open Full Company Profile OHO Follow Following OHO" at bounding box center [322, 184] width 644 height 369
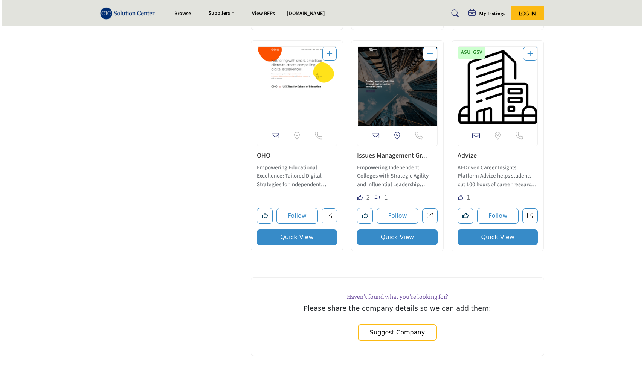
scroll to position [2634, 0]
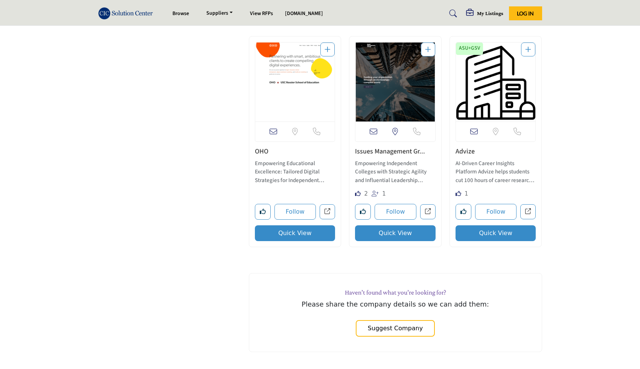
click at [399, 233] on button "Quick View" at bounding box center [395, 233] width 81 height 16
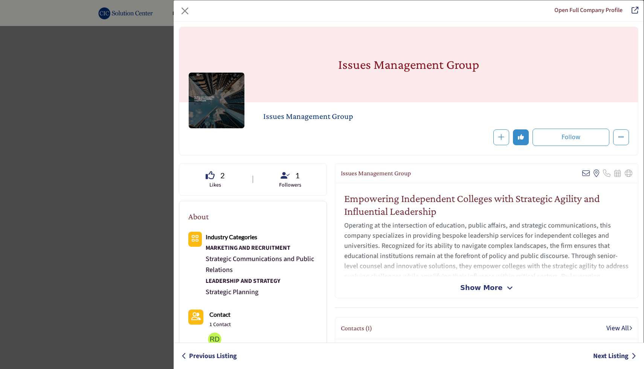
click at [475, 290] on span "Show More" at bounding box center [481, 288] width 42 height 10
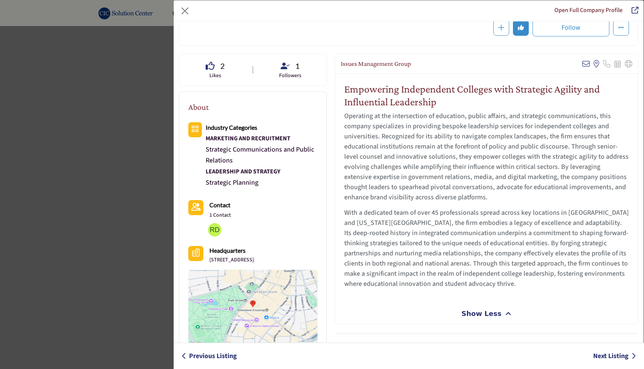
scroll to position [121, 0]
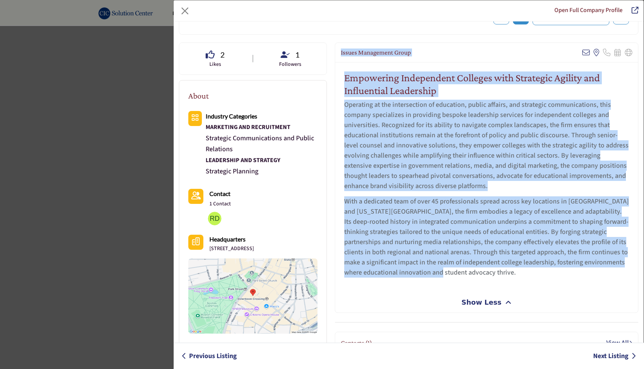
drag, startPoint x: 339, startPoint y: 51, endPoint x: 530, endPoint y: 272, distance: 292.1
click at [530, 272] on div "Issues Management Group View email address of this listing View the location of…" at bounding box center [486, 178] width 303 height 270
copy div "Issues Management Group View email address of this listing View the location of…"
click at [189, 12] on button "Close" at bounding box center [185, 11] width 12 height 12
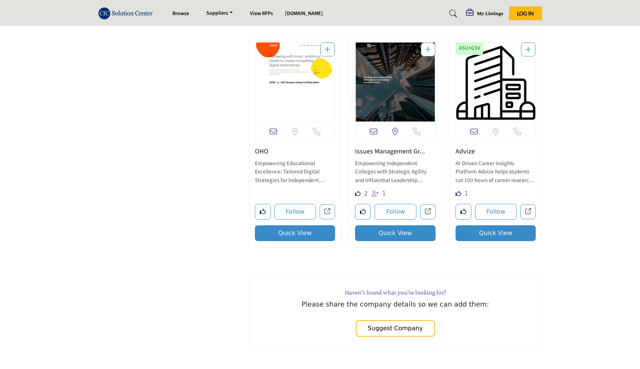
click at [503, 230] on button "Quick View" at bounding box center [495, 233] width 81 height 16
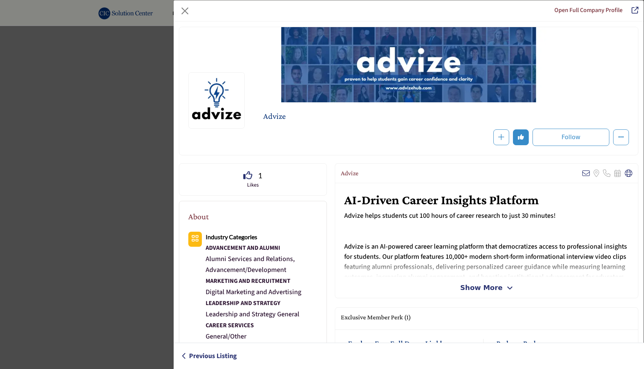
click at [473, 290] on span "Show More" at bounding box center [481, 288] width 42 height 10
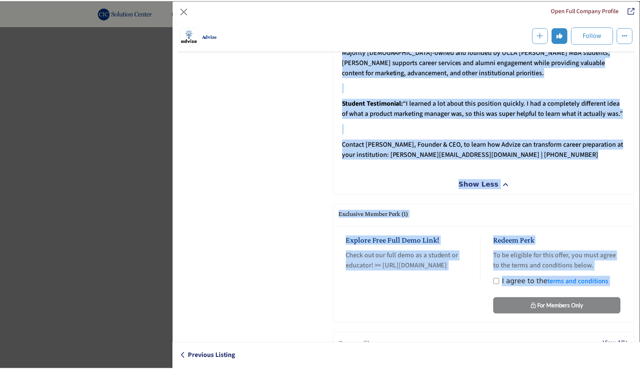
scroll to position [446, 0]
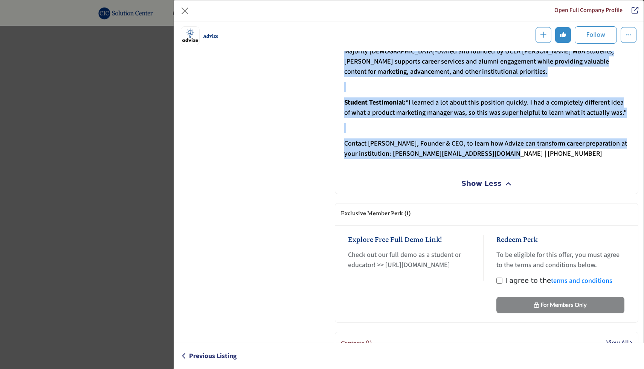
drag, startPoint x: 339, startPoint y: 108, endPoint x: 517, endPoint y: 147, distance: 181.7
copy div "Advize View email address of this listing Sorry, but we don't have a location f…"
click at [187, 15] on button "Close" at bounding box center [185, 11] width 12 height 12
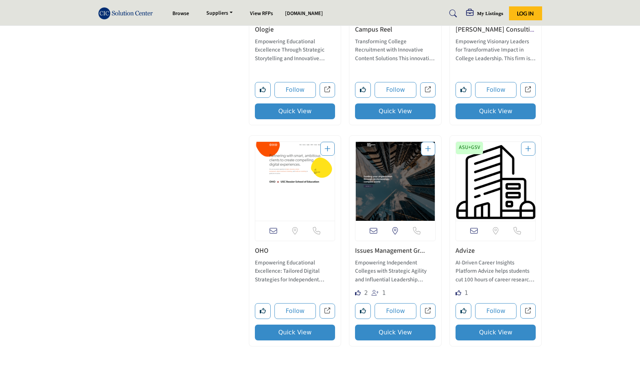
scroll to position [2532, 0]
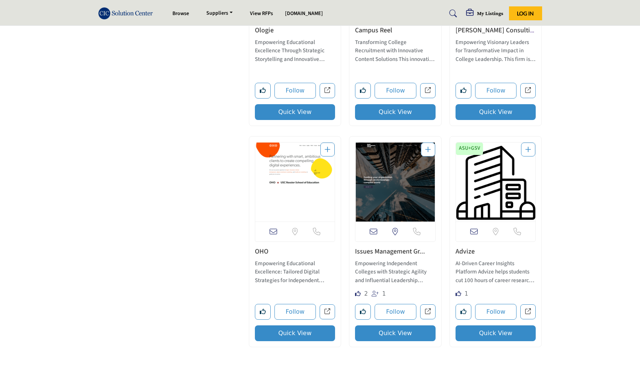
click at [487, 114] on button "Quick View" at bounding box center [495, 112] width 81 height 16
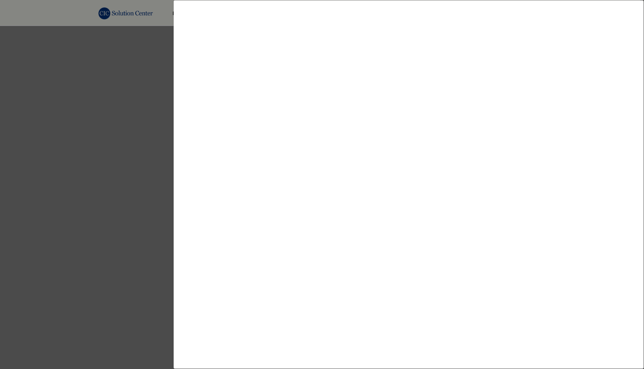
click at [59, 160] on div at bounding box center [322, 184] width 644 height 369
